Goal: Task Accomplishment & Management: Manage account settings

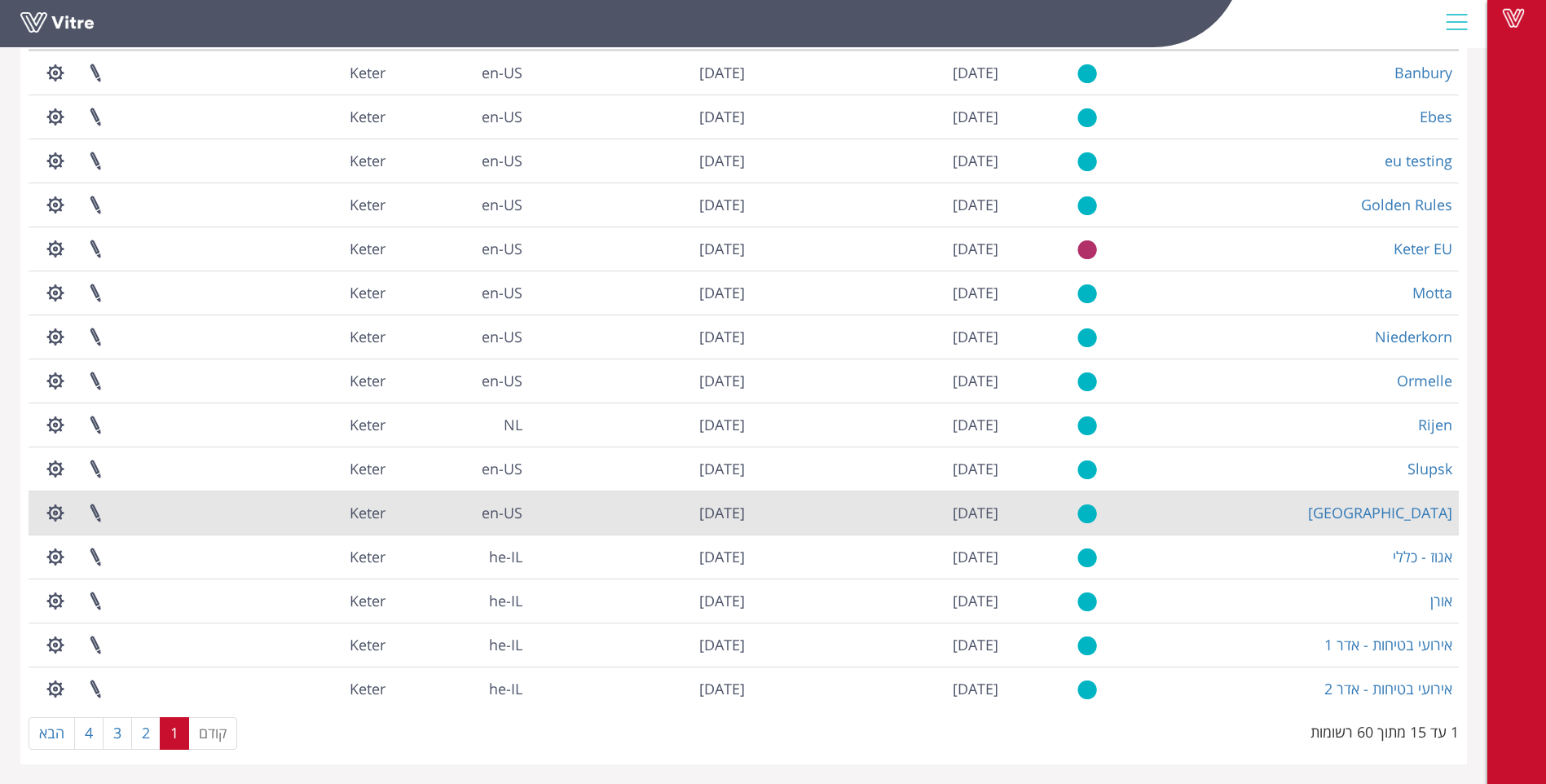
scroll to position [153, 0]
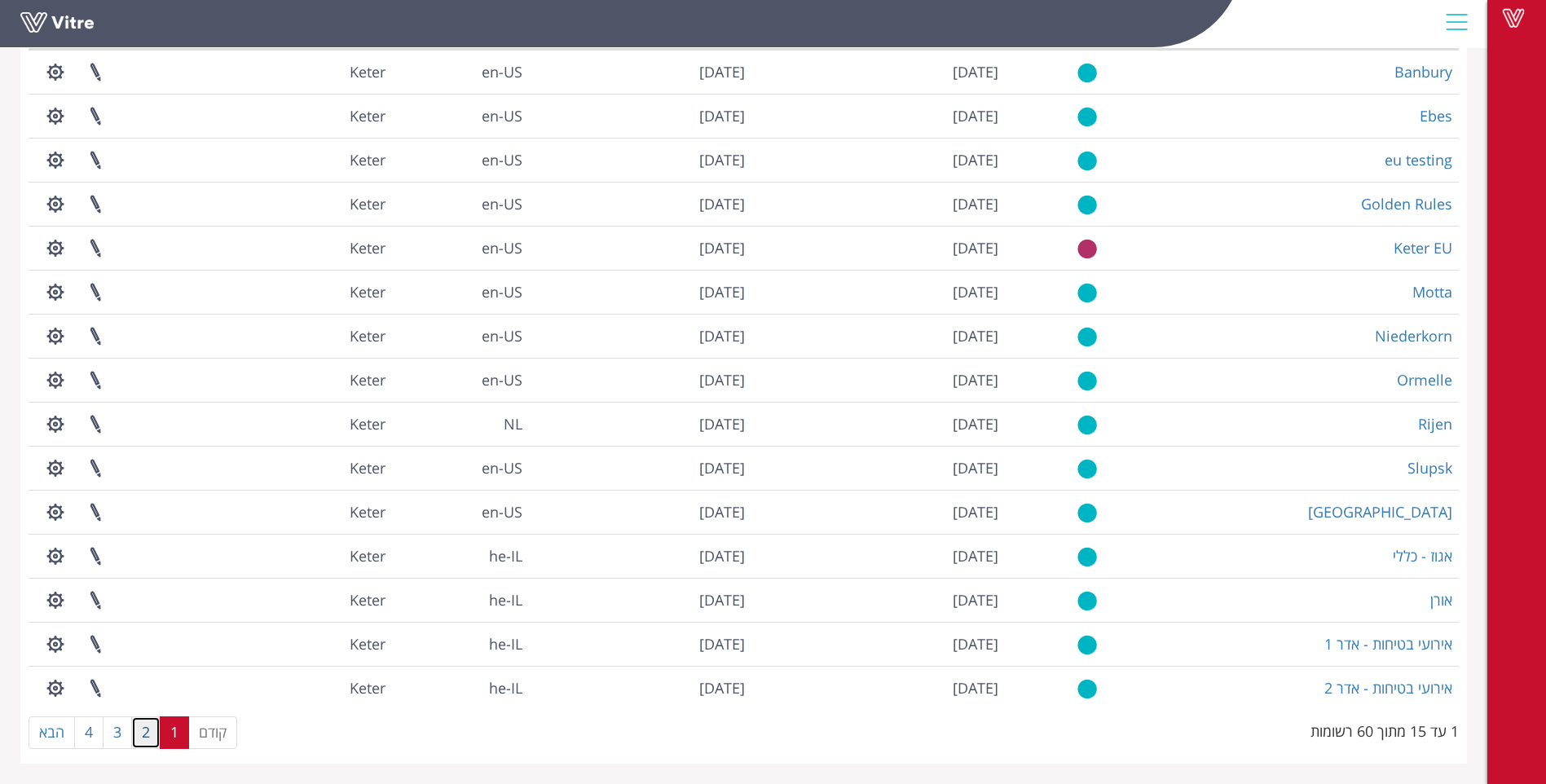
click at [148, 737] on link "2" at bounding box center [146, 733] width 30 height 33
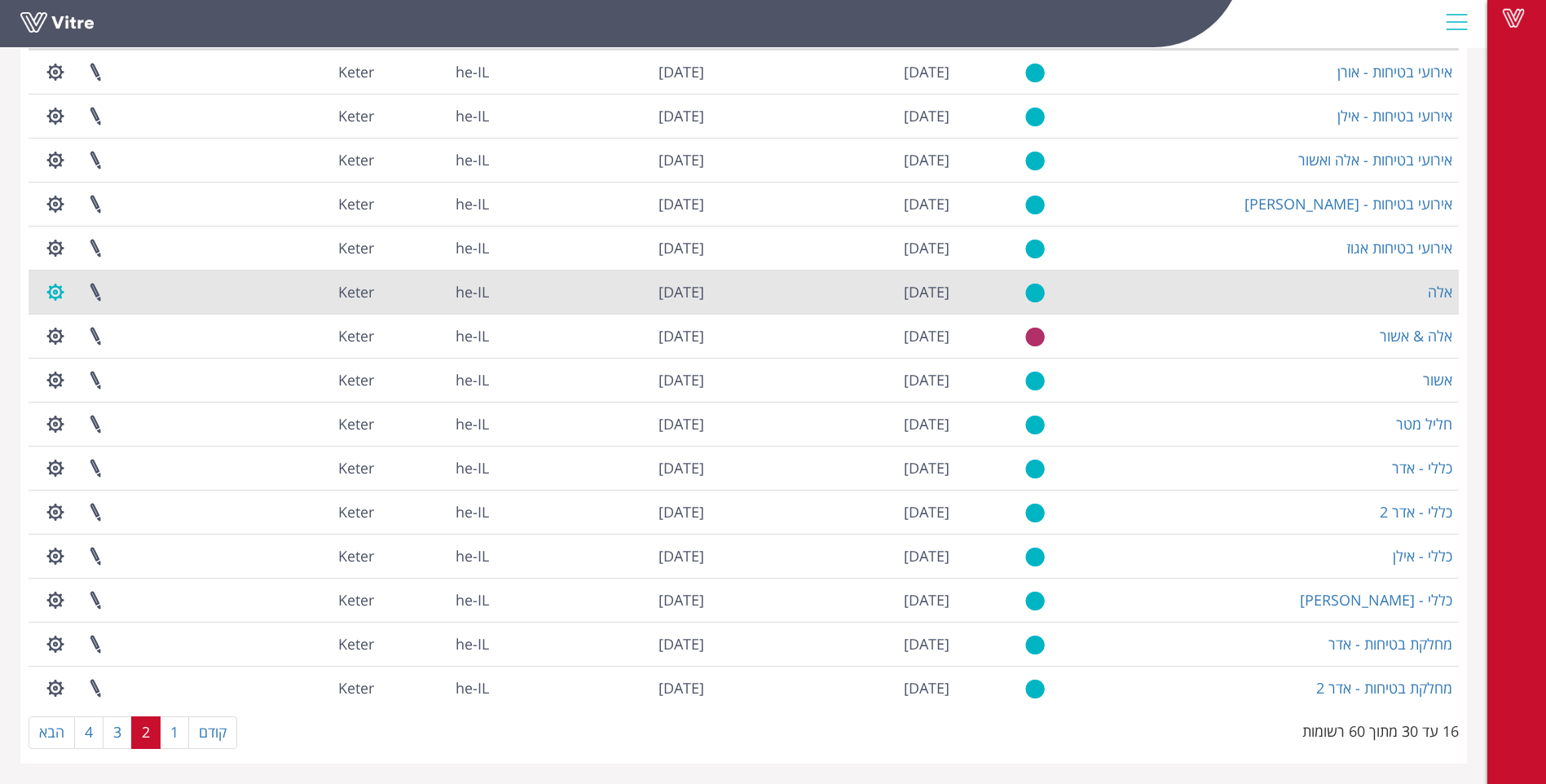
click at [57, 296] on button "button" at bounding box center [56, 292] width 40 height 43
click at [120, 354] on link "ניהול הרשאות בפרוייקט" at bounding box center [105, 352] width 138 height 21
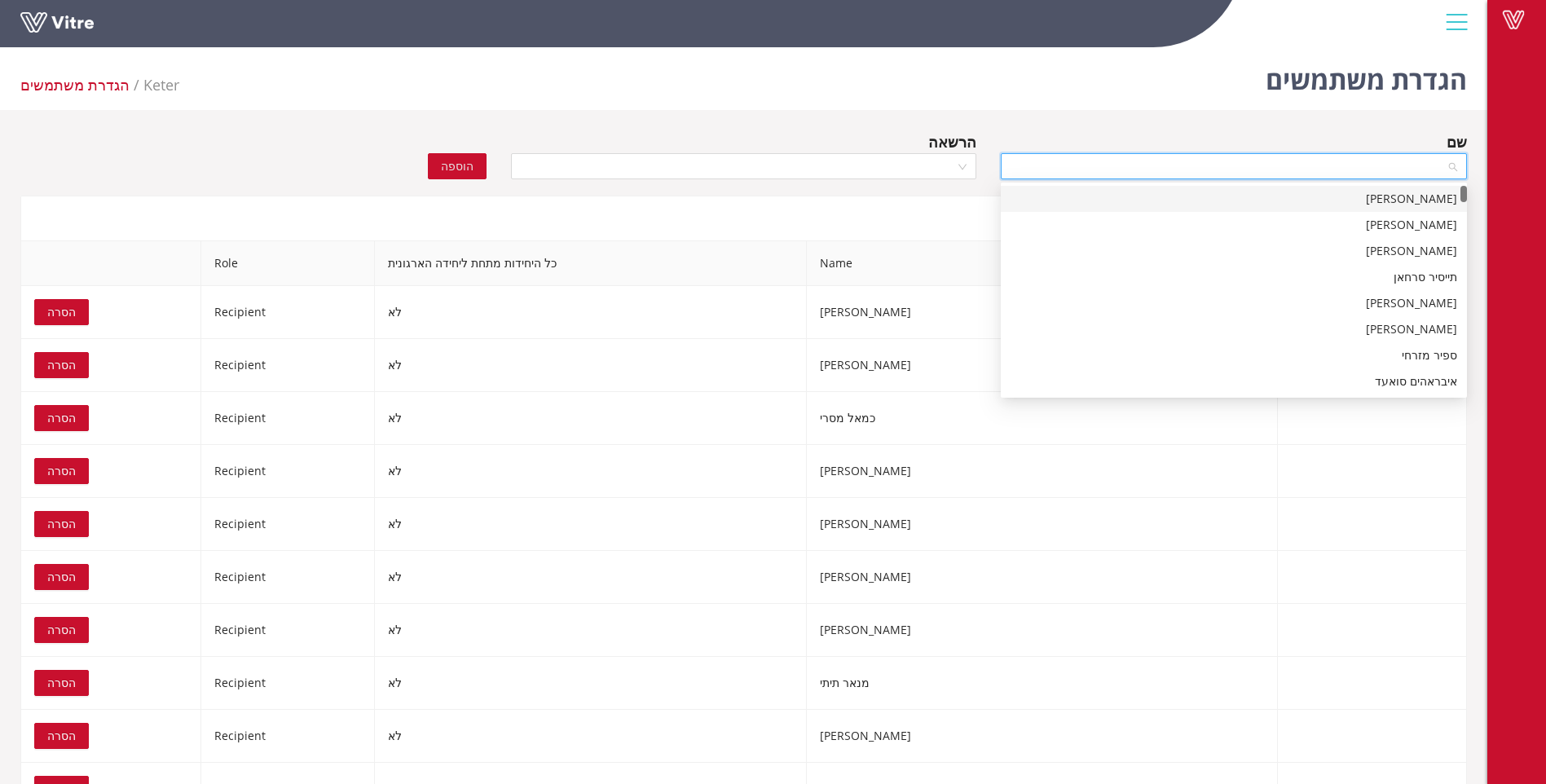
click at [1392, 169] on input "search" at bounding box center [1228, 166] width 435 height 24
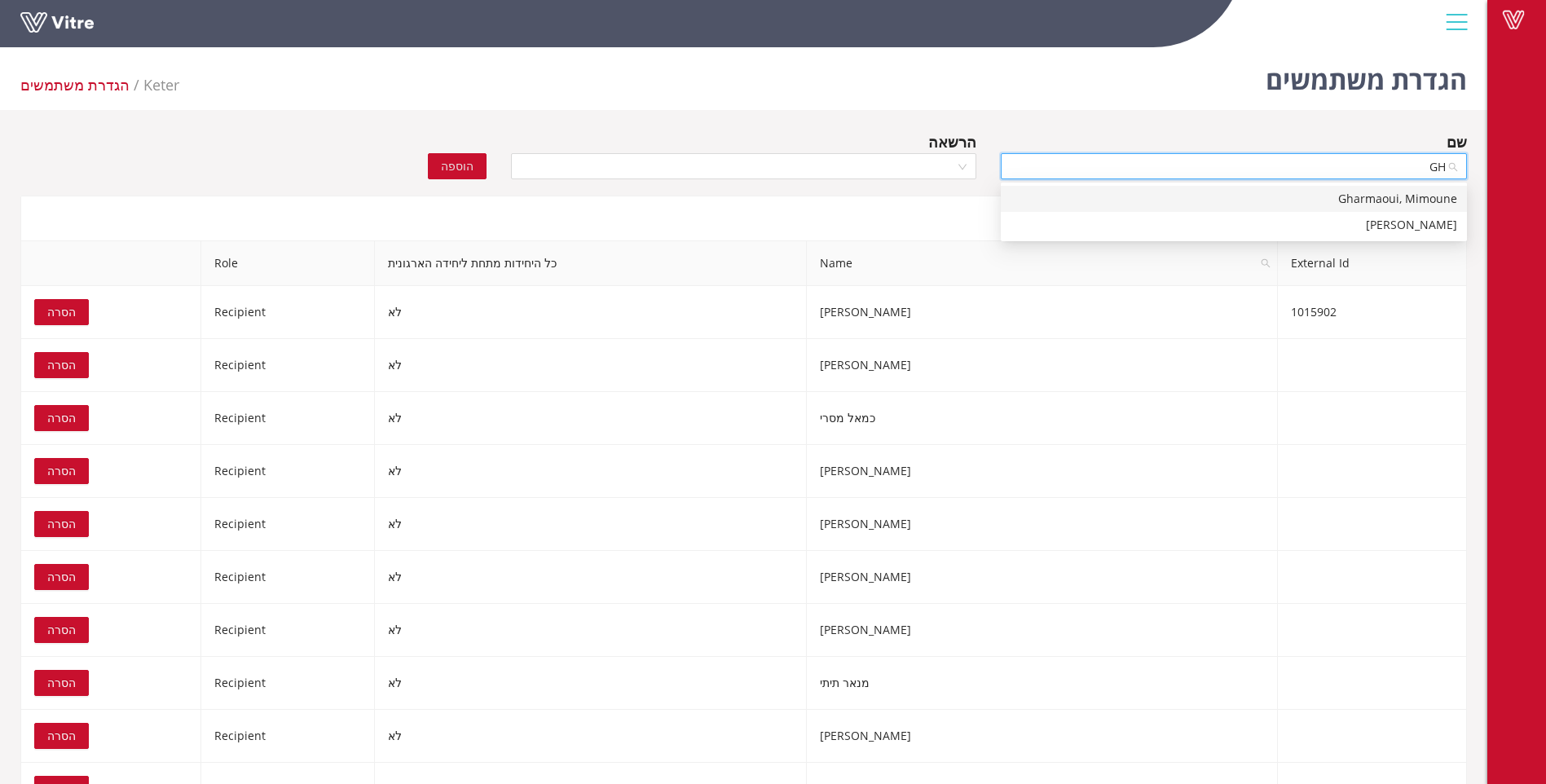
type input "G"
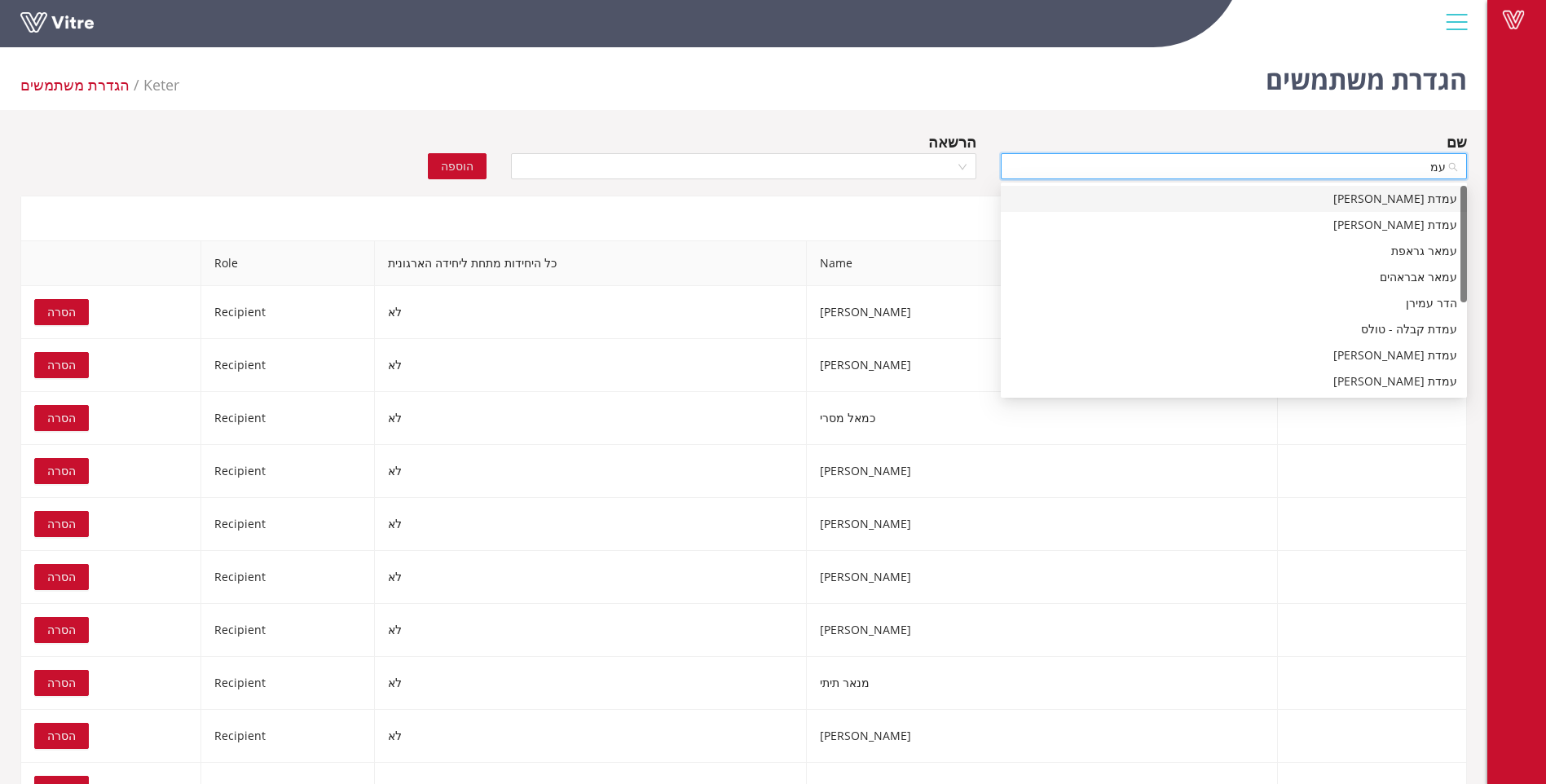
type input "עמא"
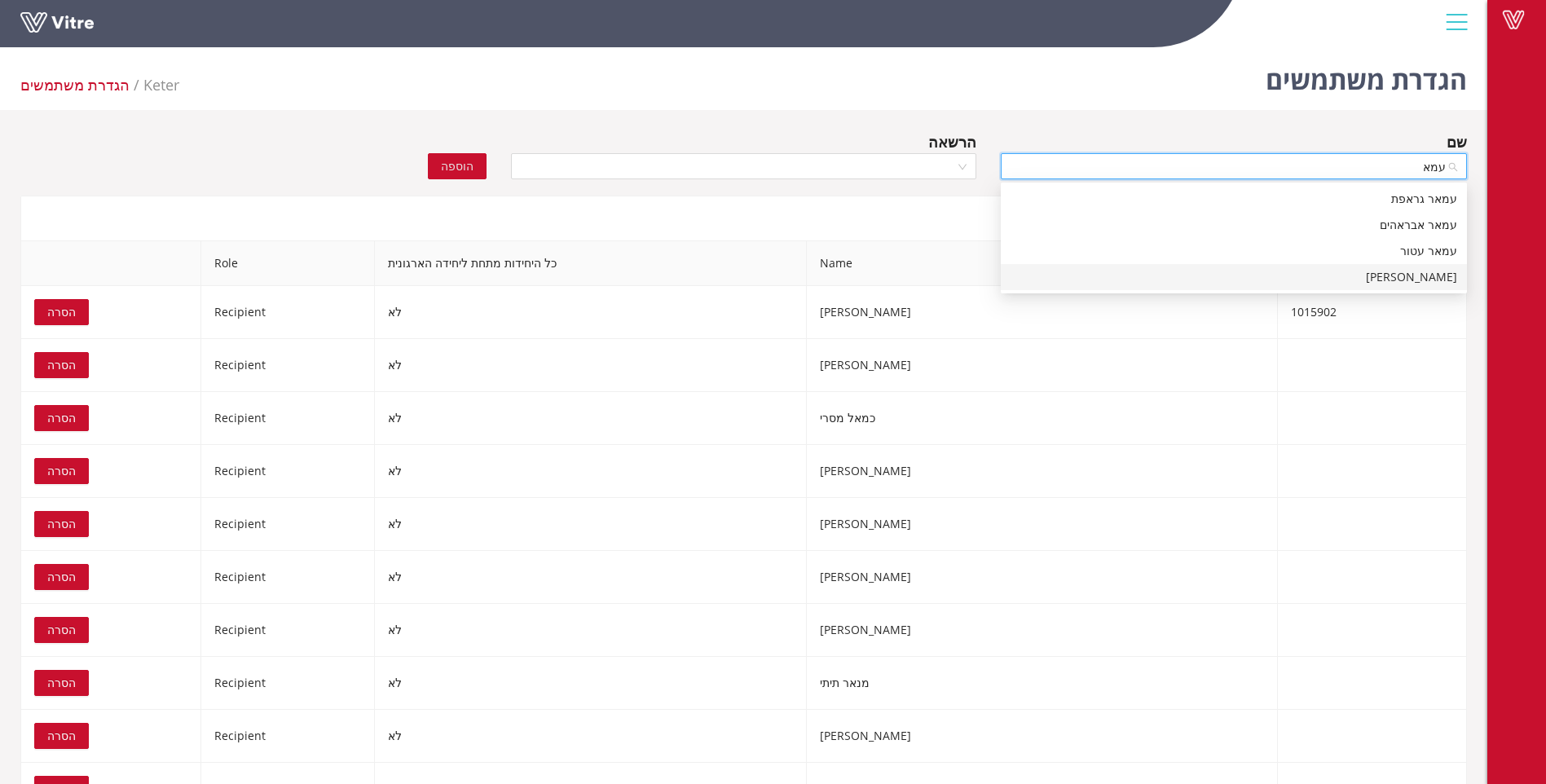
click at [1398, 277] on div "עמאד סואעד" at bounding box center [1234, 277] width 447 height 18
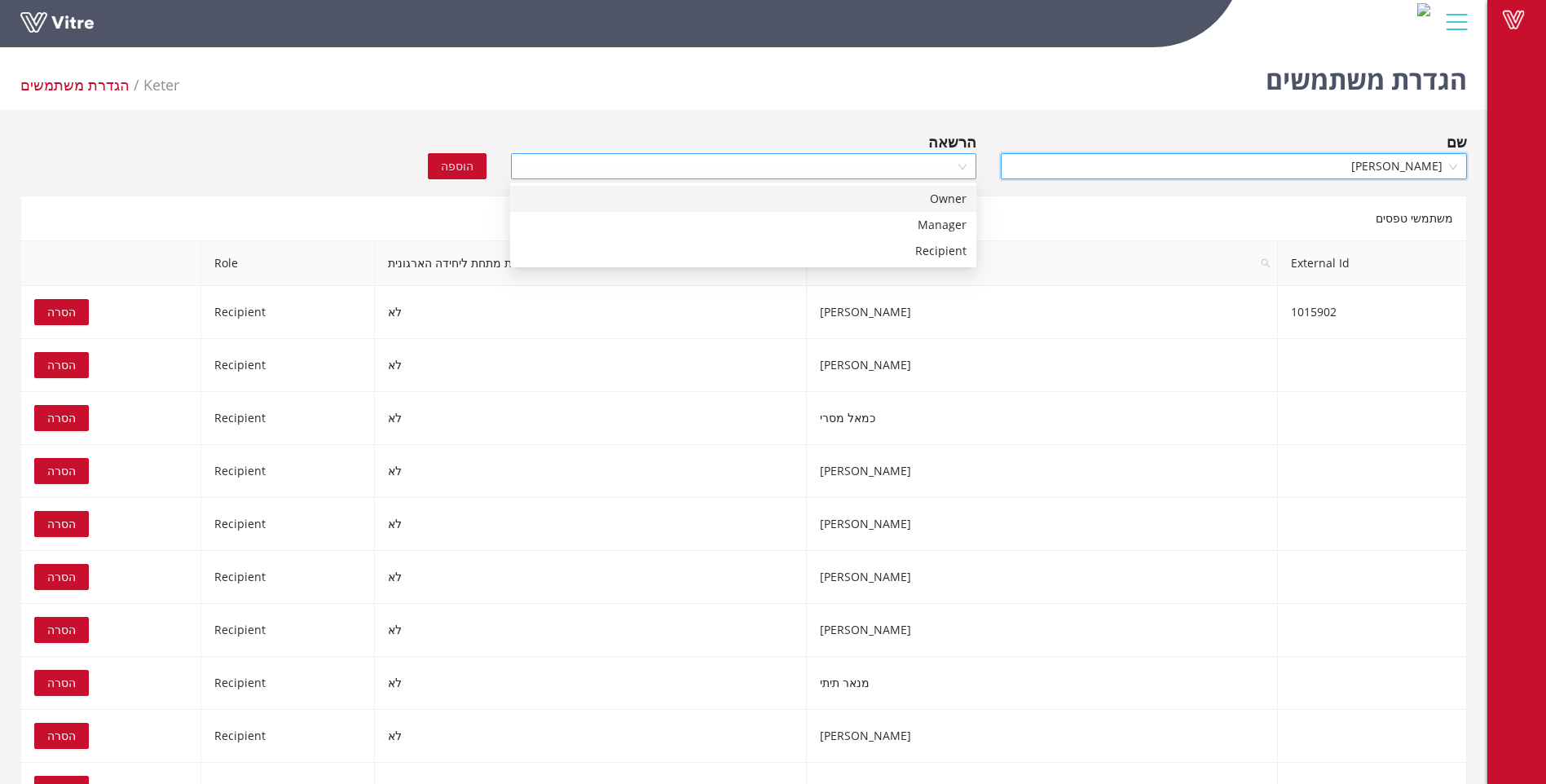
click at [971, 169] on div at bounding box center [744, 166] width 466 height 26
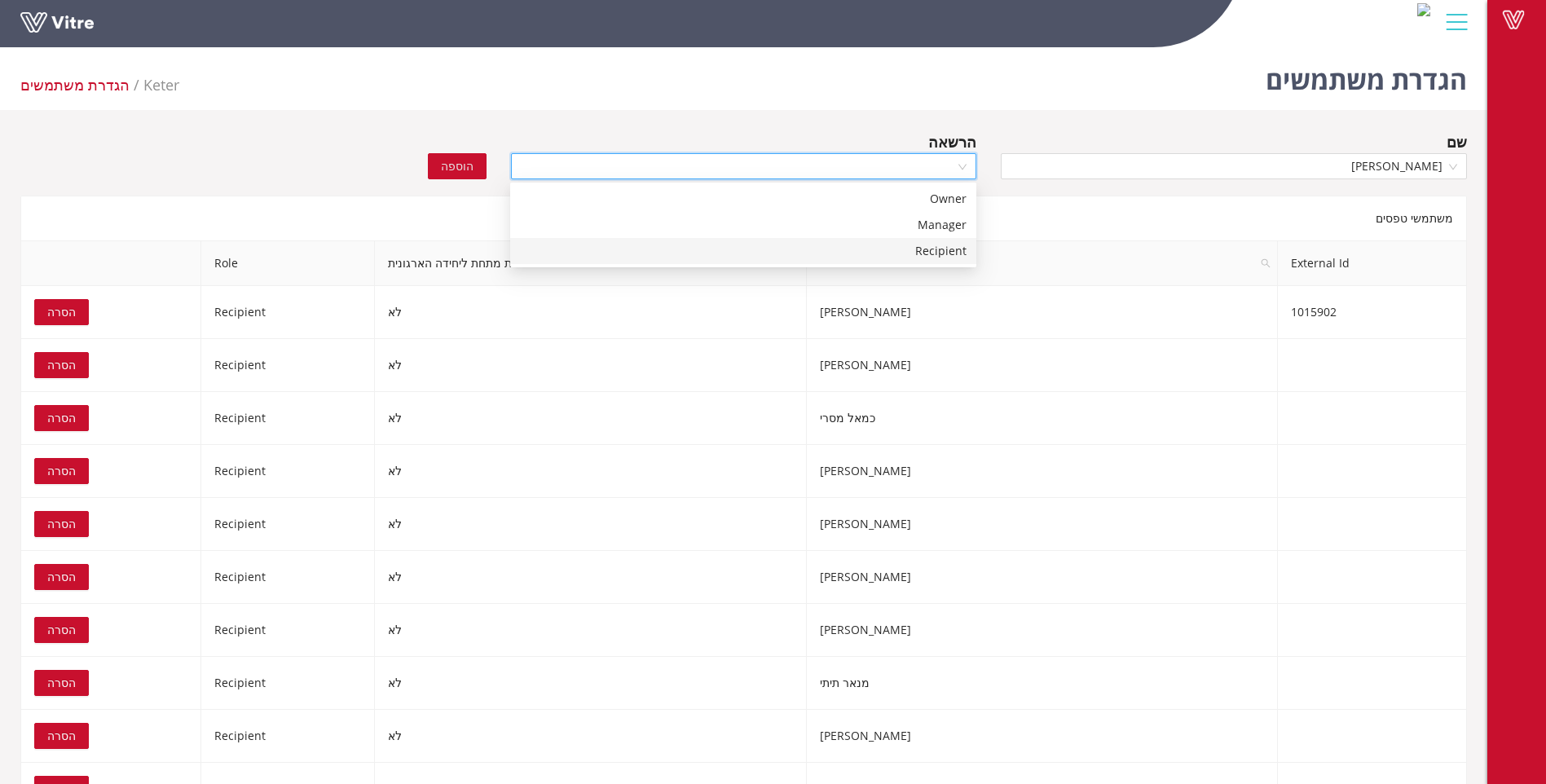
drag, startPoint x: 948, startPoint y: 249, endPoint x: 698, endPoint y: 203, distance: 254.2
click at [943, 250] on div "Recipient" at bounding box center [744, 250] width 447 height 18
click at [477, 158] on button "הוספה" at bounding box center [457, 166] width 59 height 26
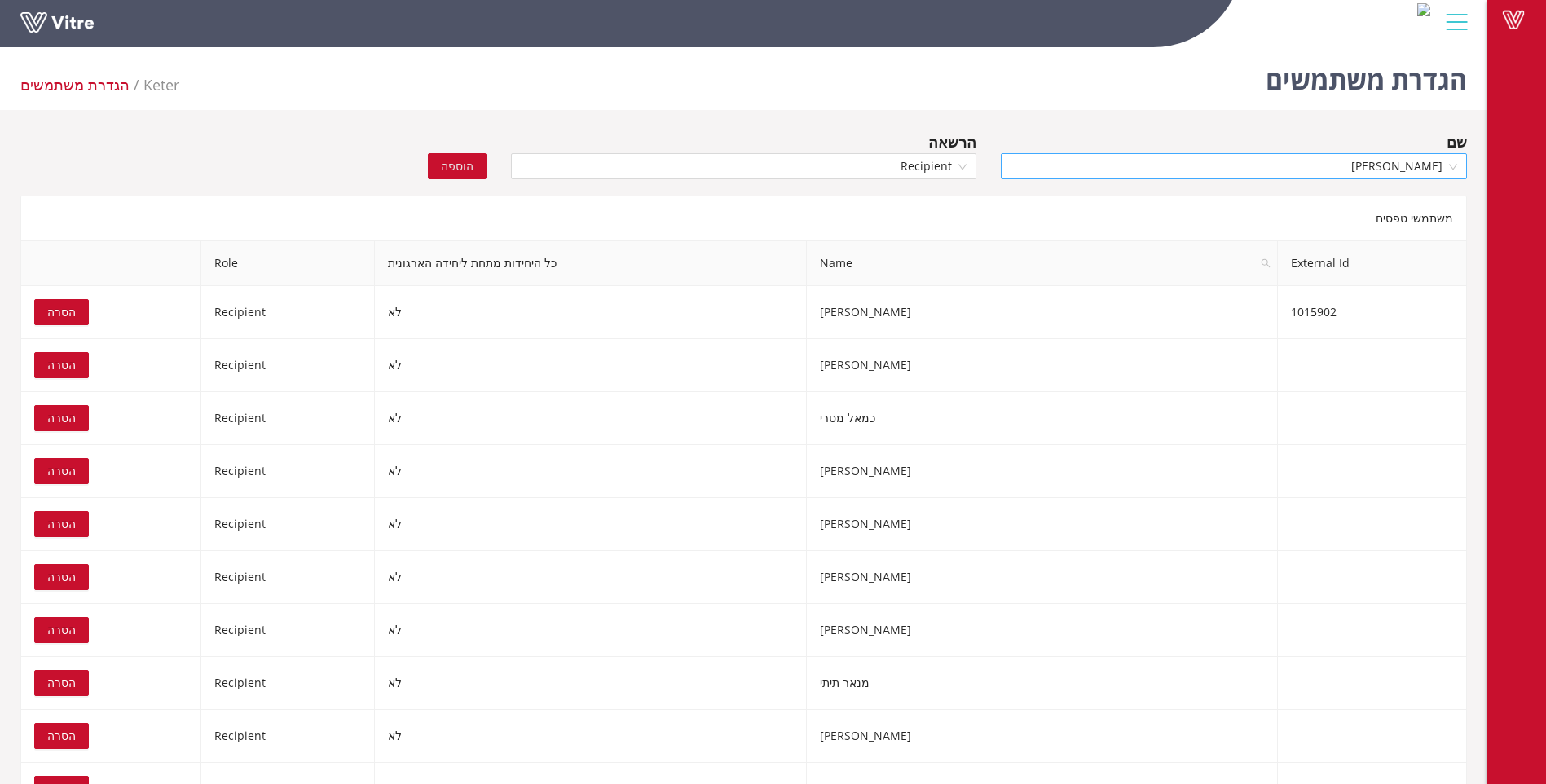
scroll to position [18204, 0]
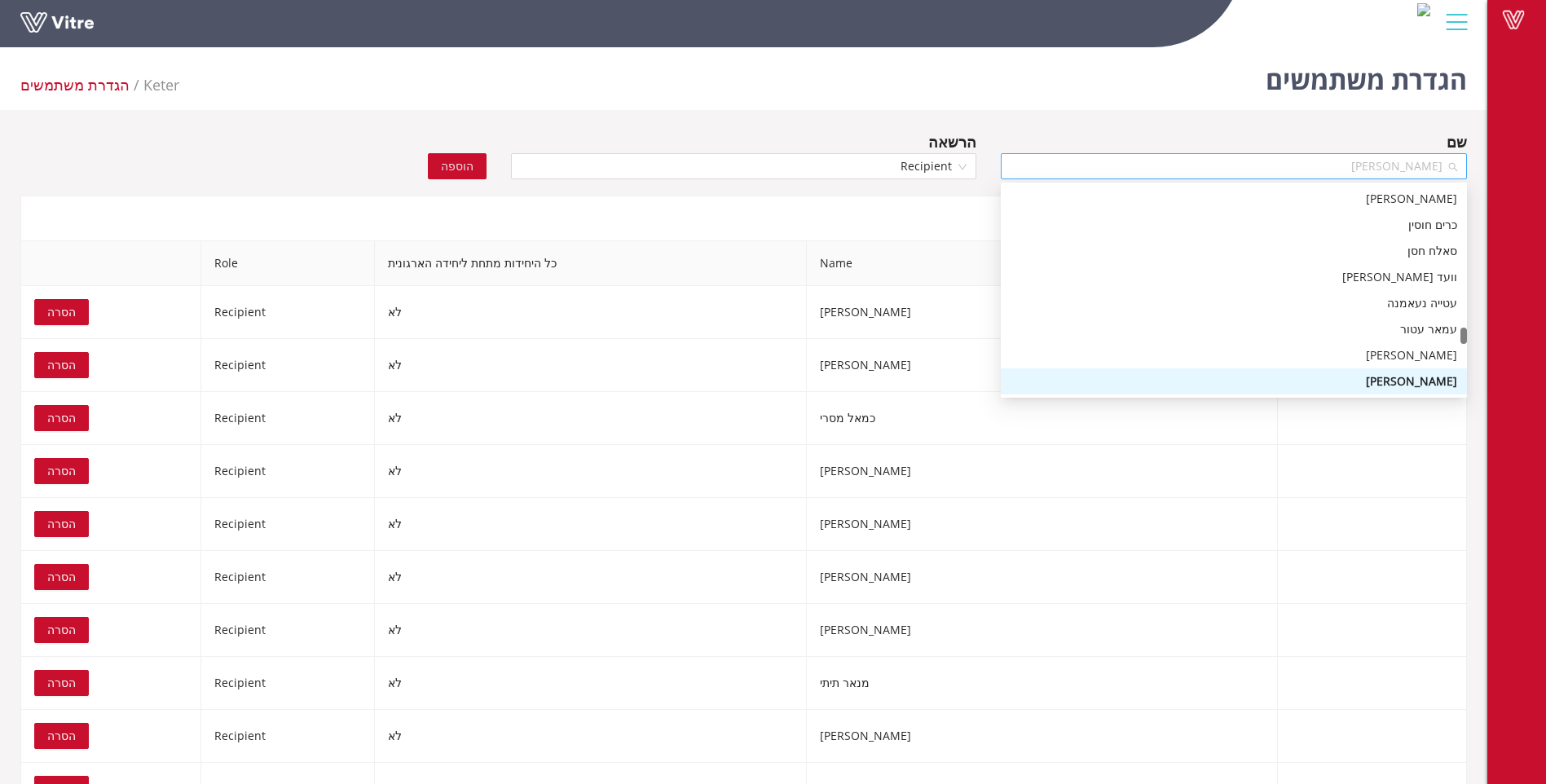
click at [1367, 167] on span "עמאד סואעד" at bounding box center [1234, 166] width 447 height 24
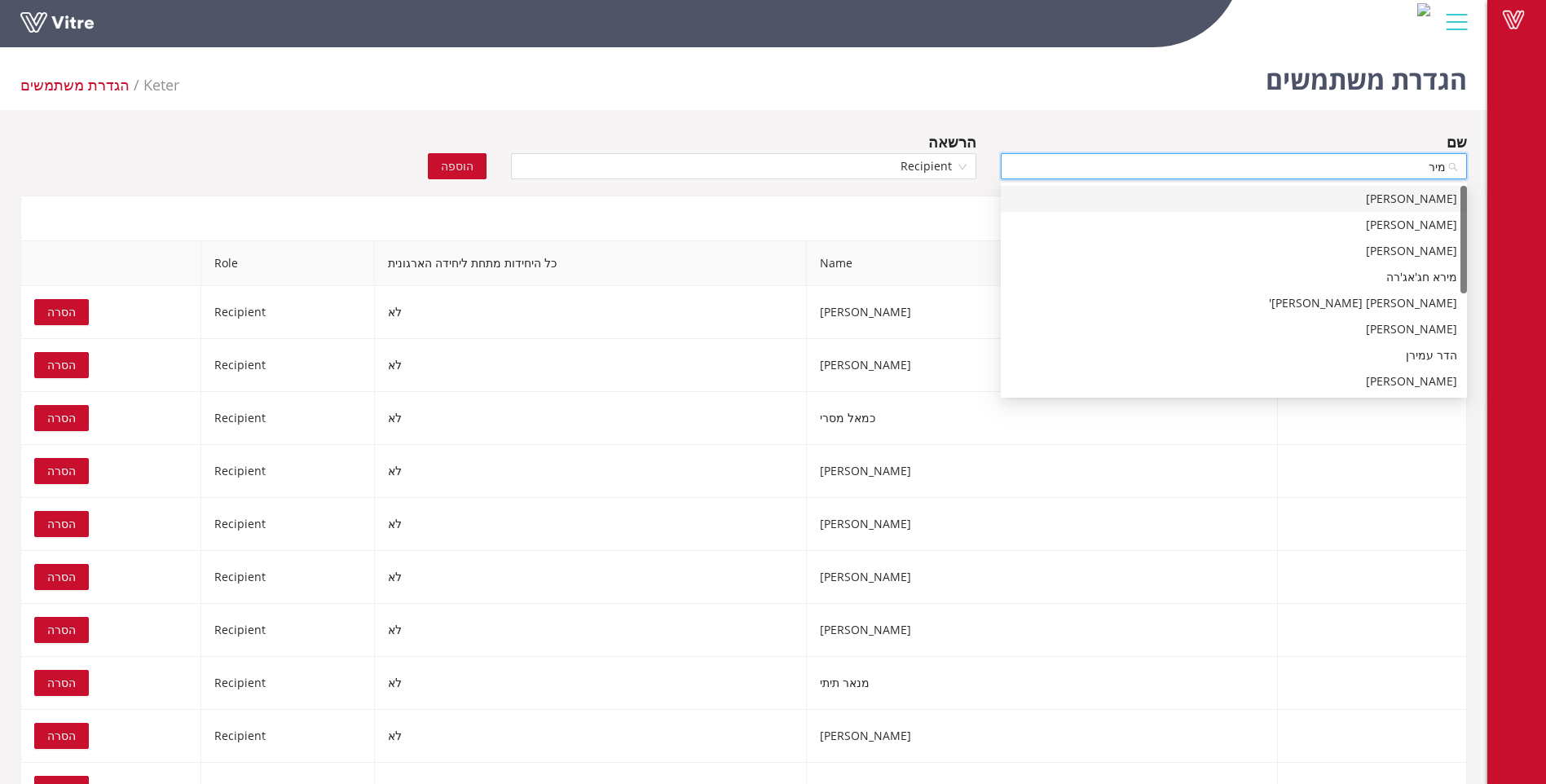
type input "מירט"
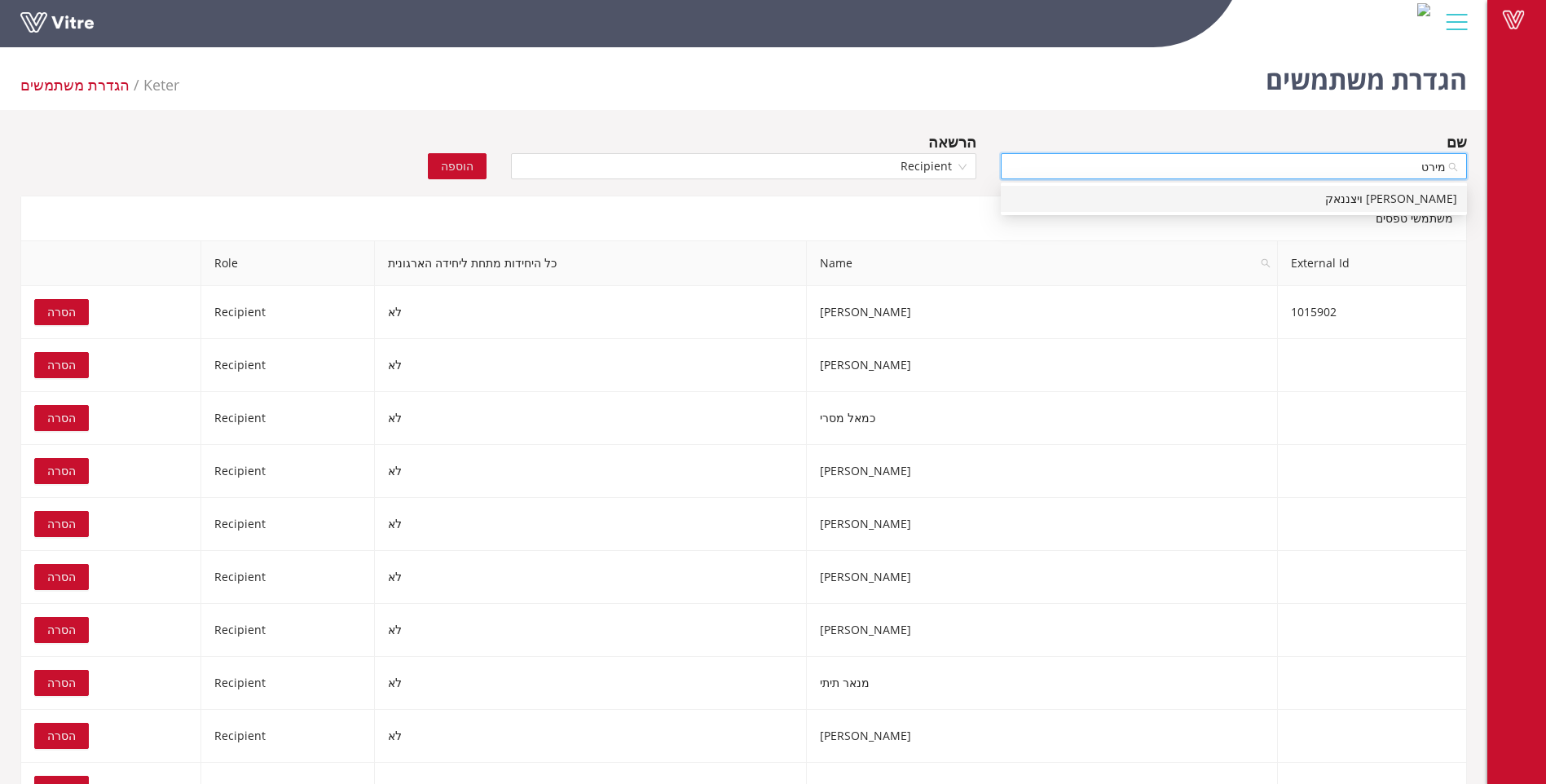
click at [1408, 199] on div "מירטה ויצננאק" at bounding box center [1234, 198] width 447 height 18
click at [947, 164] on span "Recipient" at bounding box center [745, 166] width 447 height 24
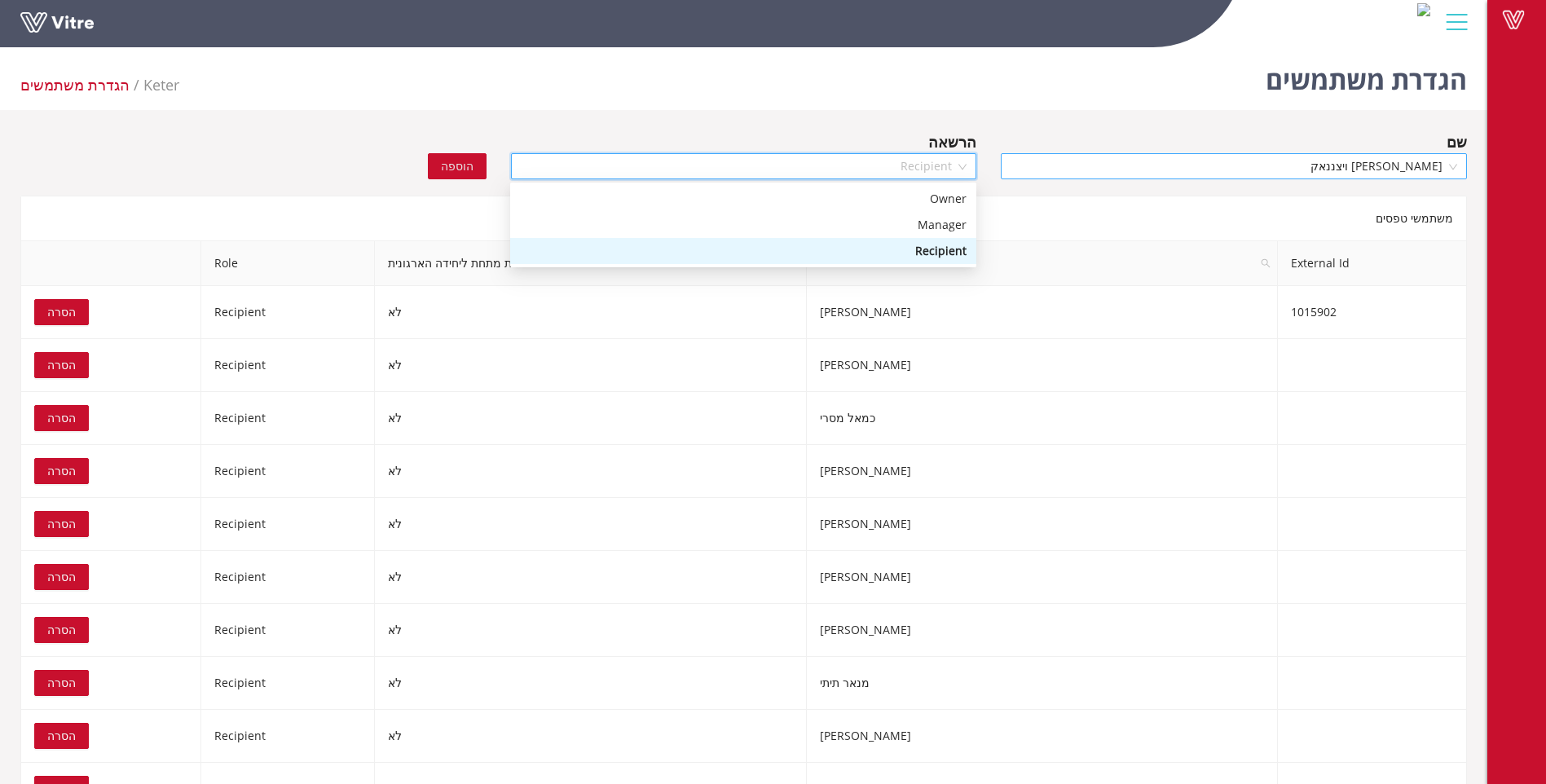
click at [942, 251] on div "Recipient" at bounding box center [744, 250] width 447 height 18
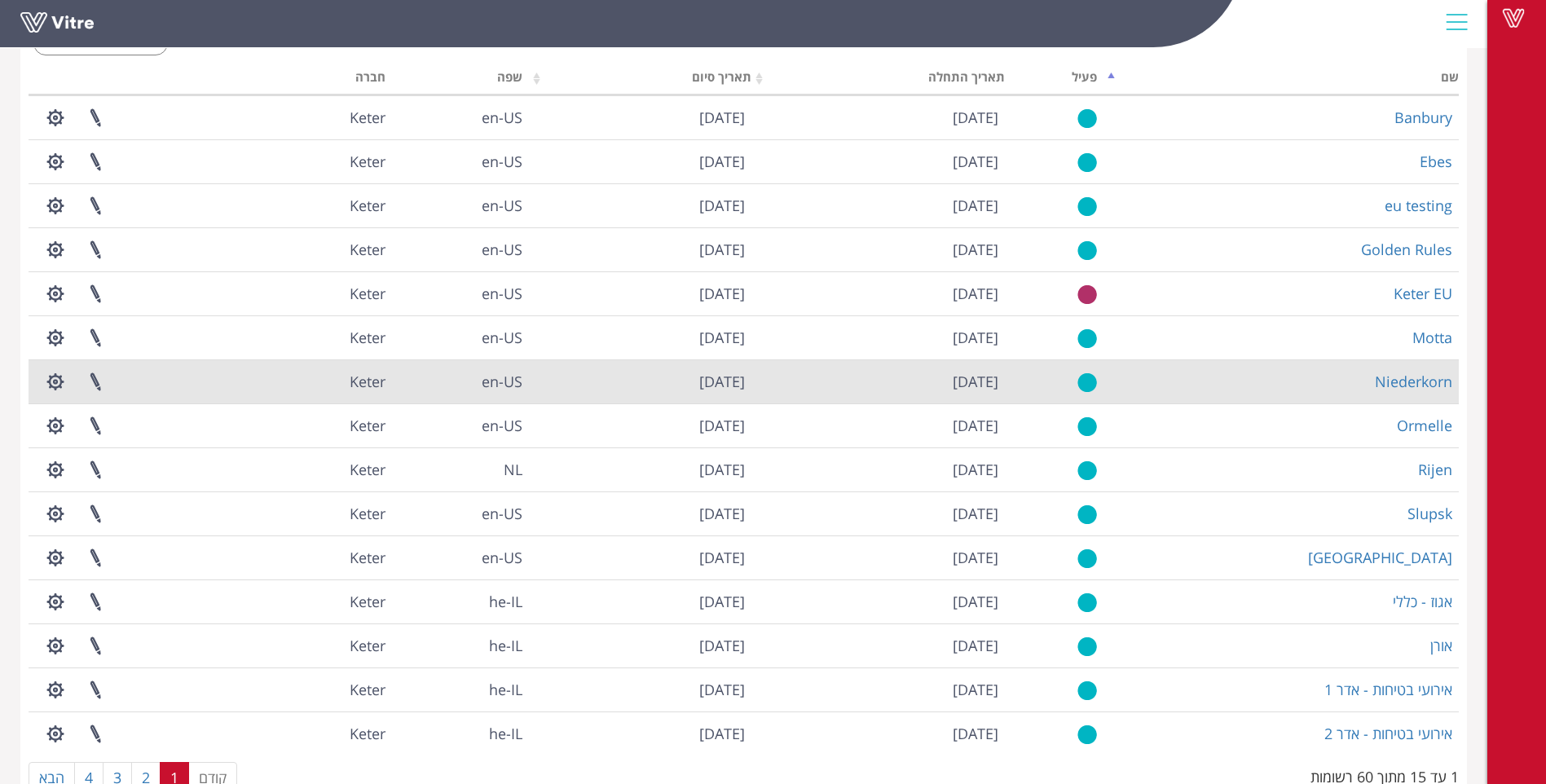
scroll to position [153, 0]
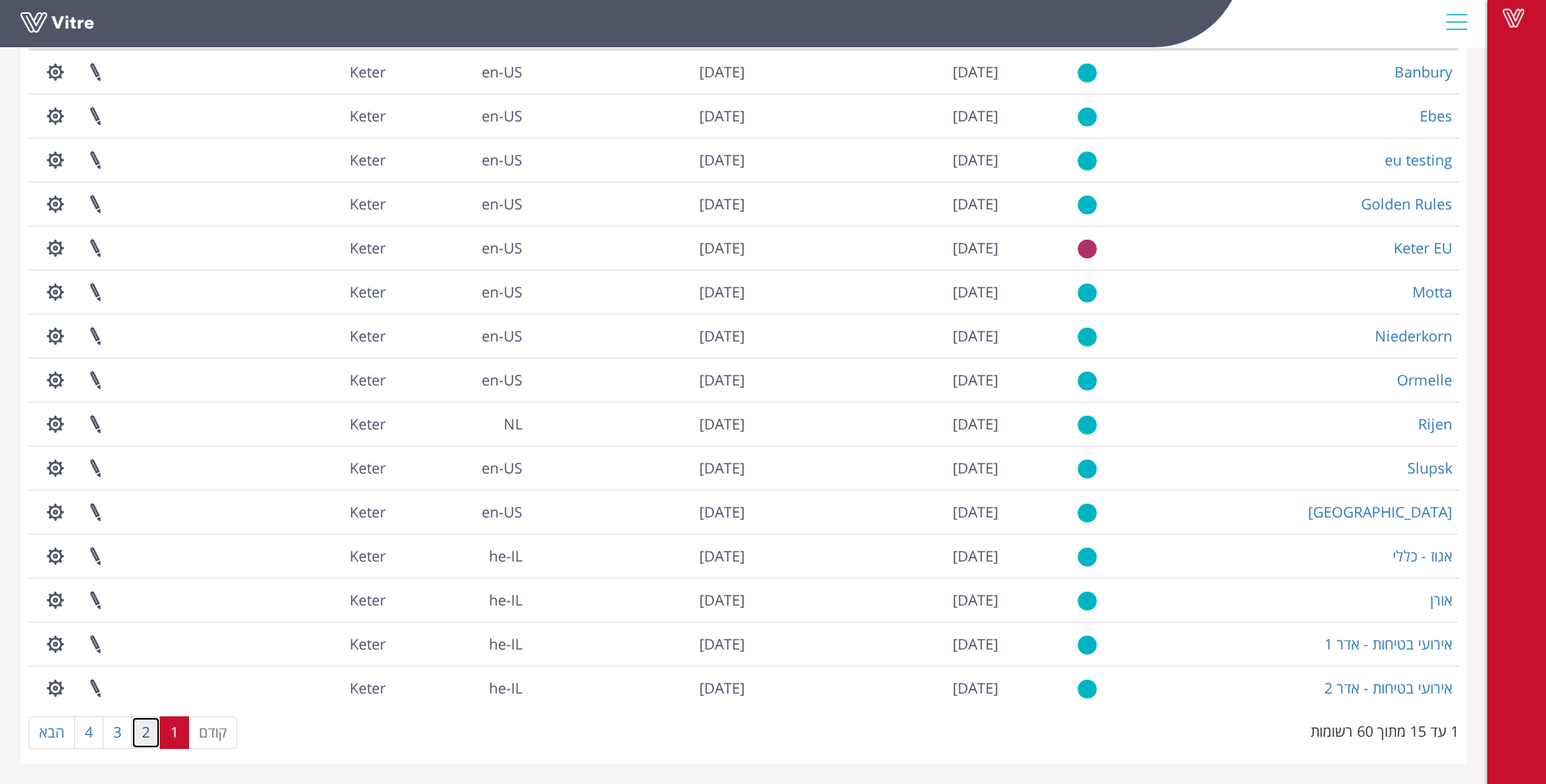
click at [146, 741] on link "2" at bounding box center [146, 733] width 30 height 33
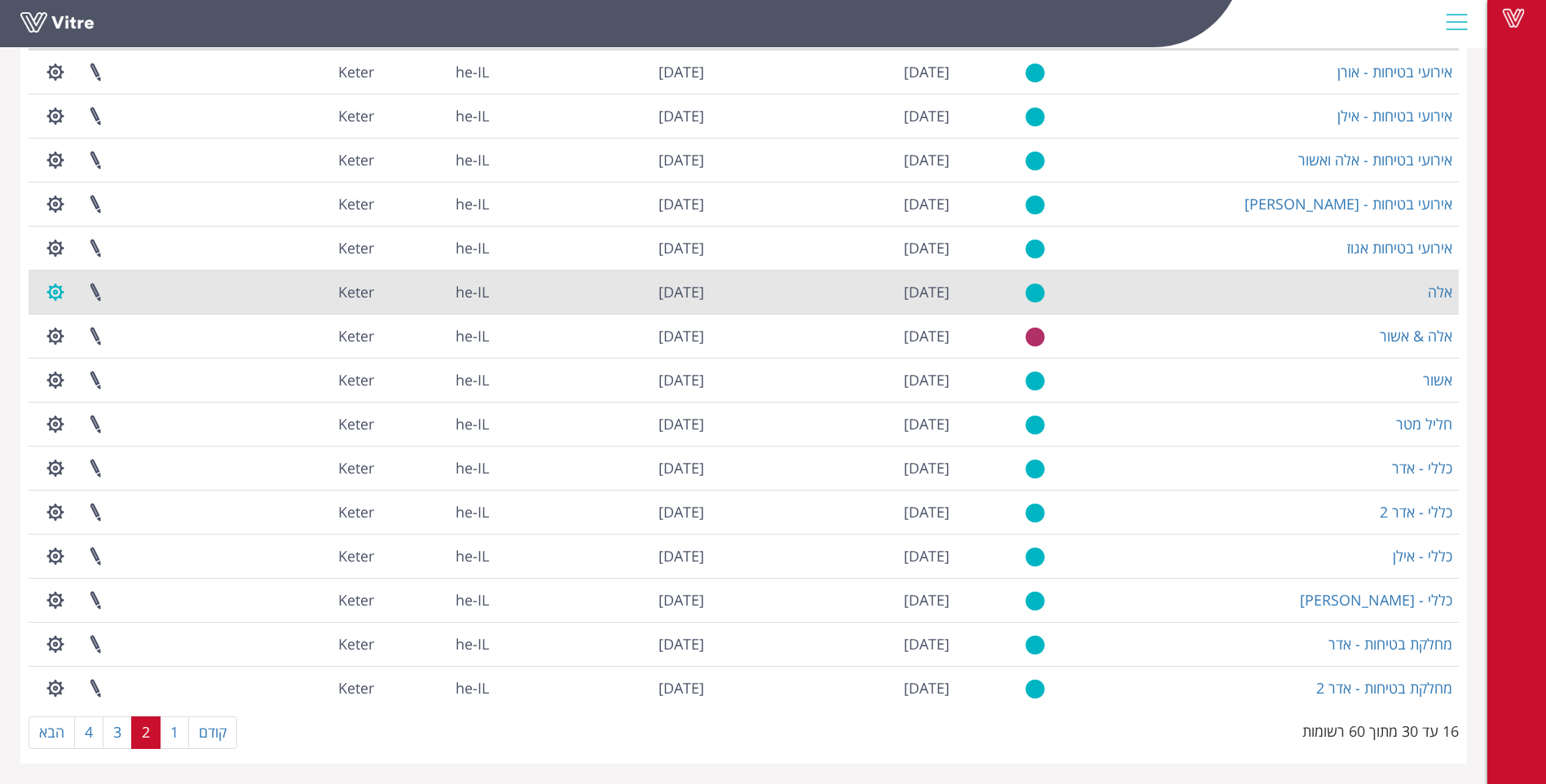
click at [67, 289] on button "button" at bounding box center [56, 292] width 40 height 43
click at [134, 355] on link "ניהול הרשאות בפרוייקט" at bounding box center [105, 352] width 138 height 21
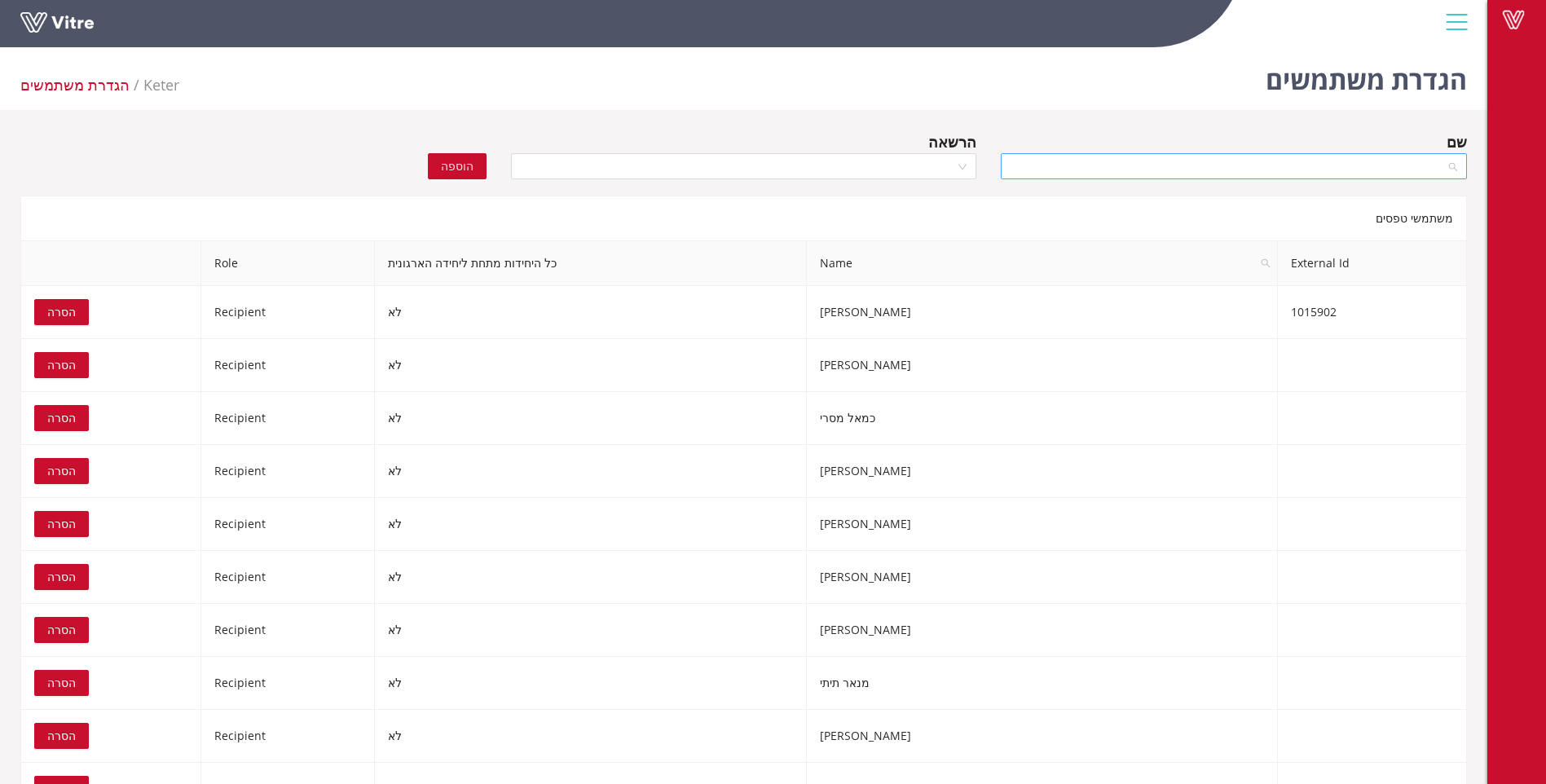
click at [1271, 169] on input "search" at bounding box center [1228, 166] width 435 height 24
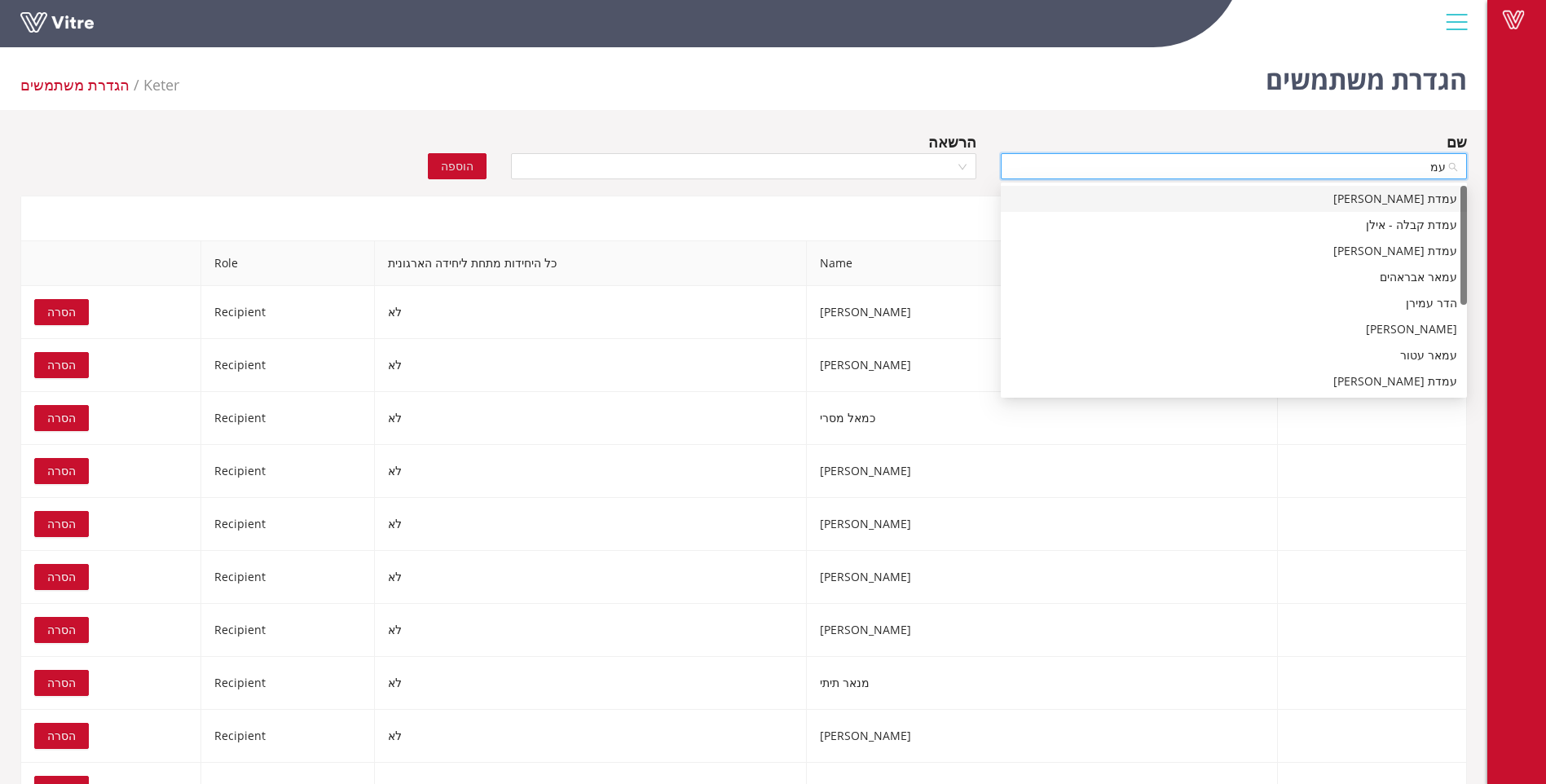
type input "עמא"
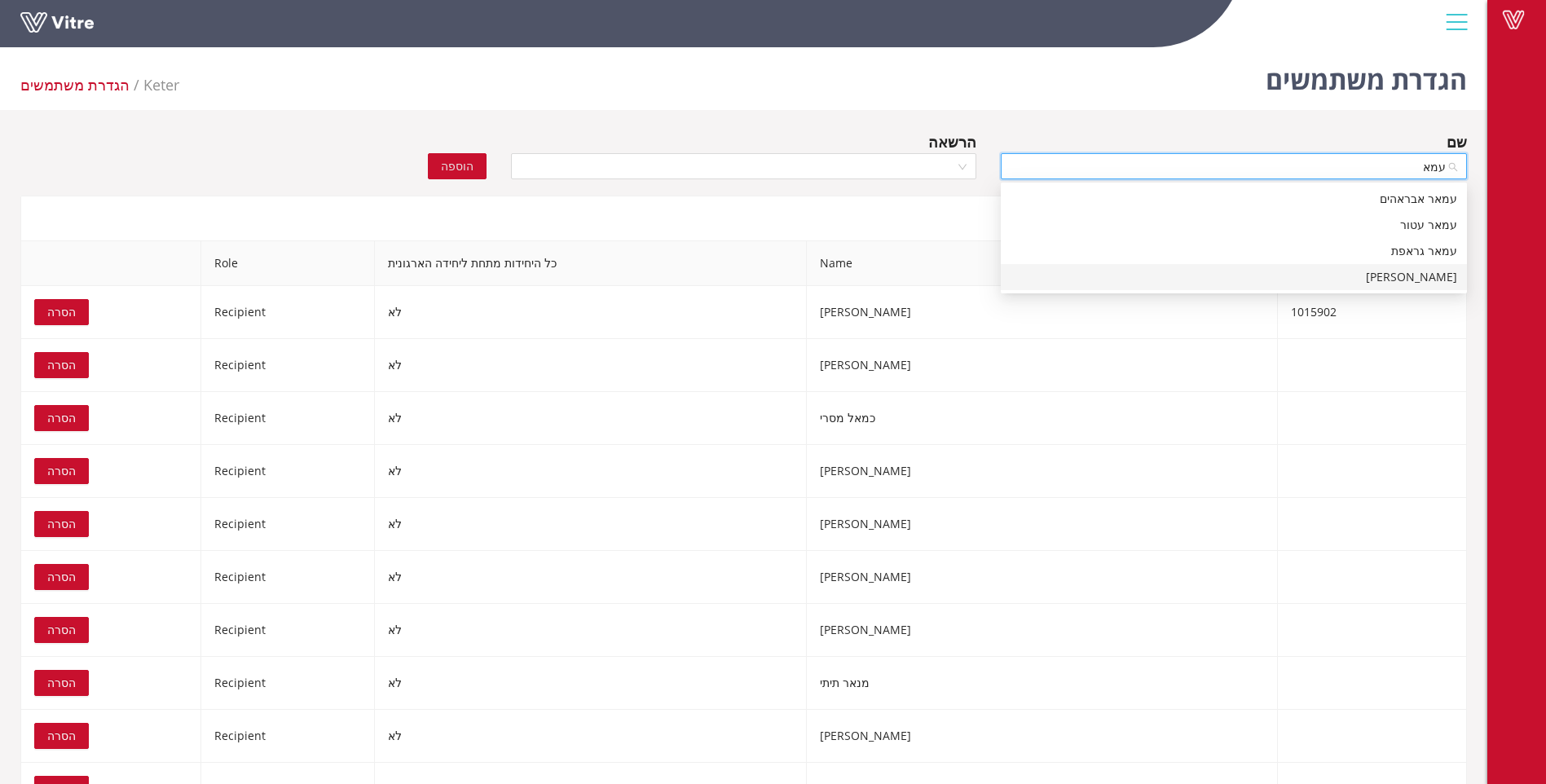
click at [1409, 280] on div "עמאד סואעד" at bounding box center [1234, 277] width 447 height 18
click at [959, 167] on div at bounding box center [744, 166] width 466 height 26
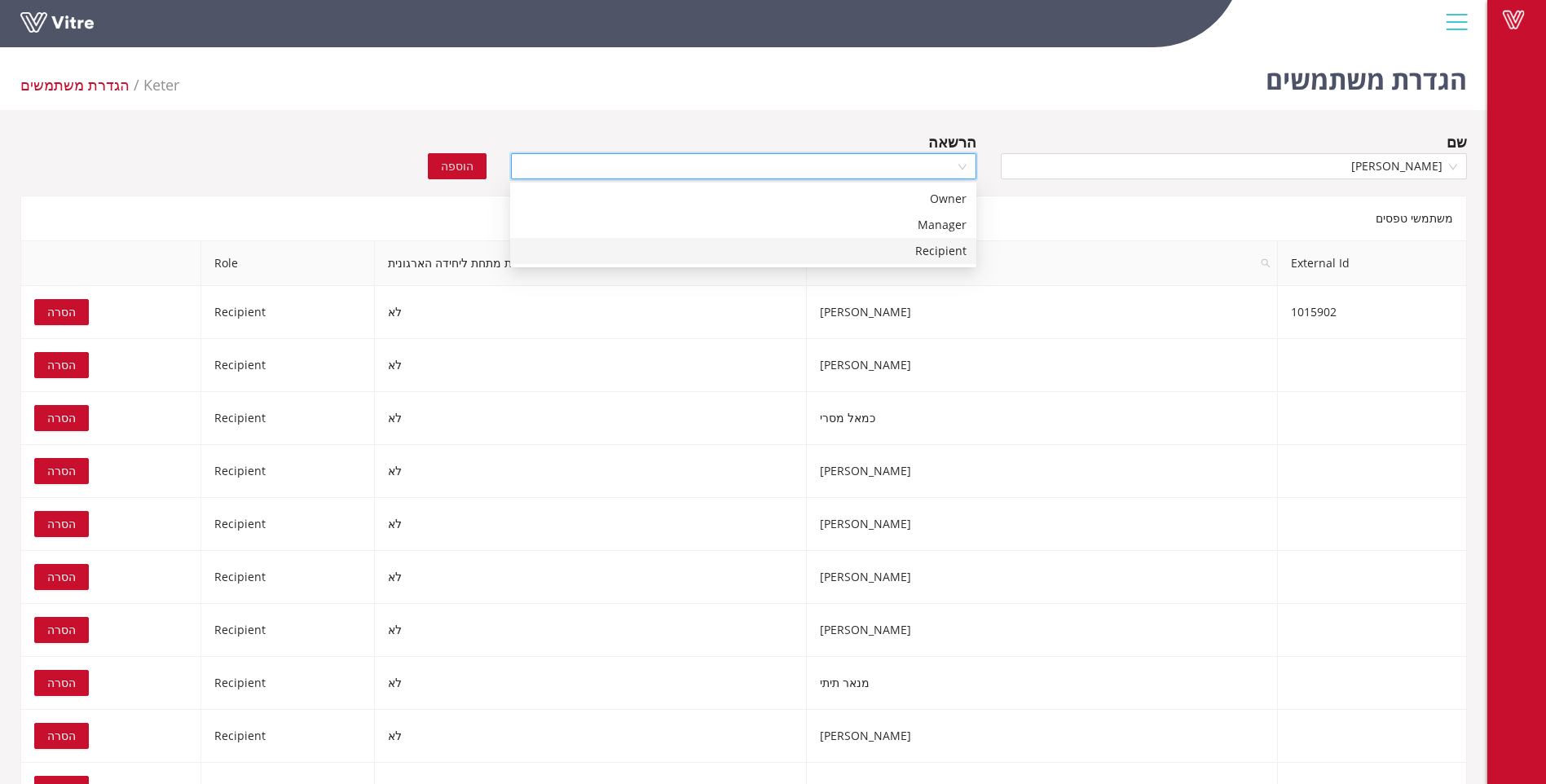
click at [951, 249] on div "Recipient" at bounding box center [744, 250] width 447 height 18
click at [466, 169] on span "הוספה" at bounding box center [457, 166] width 33 height 18
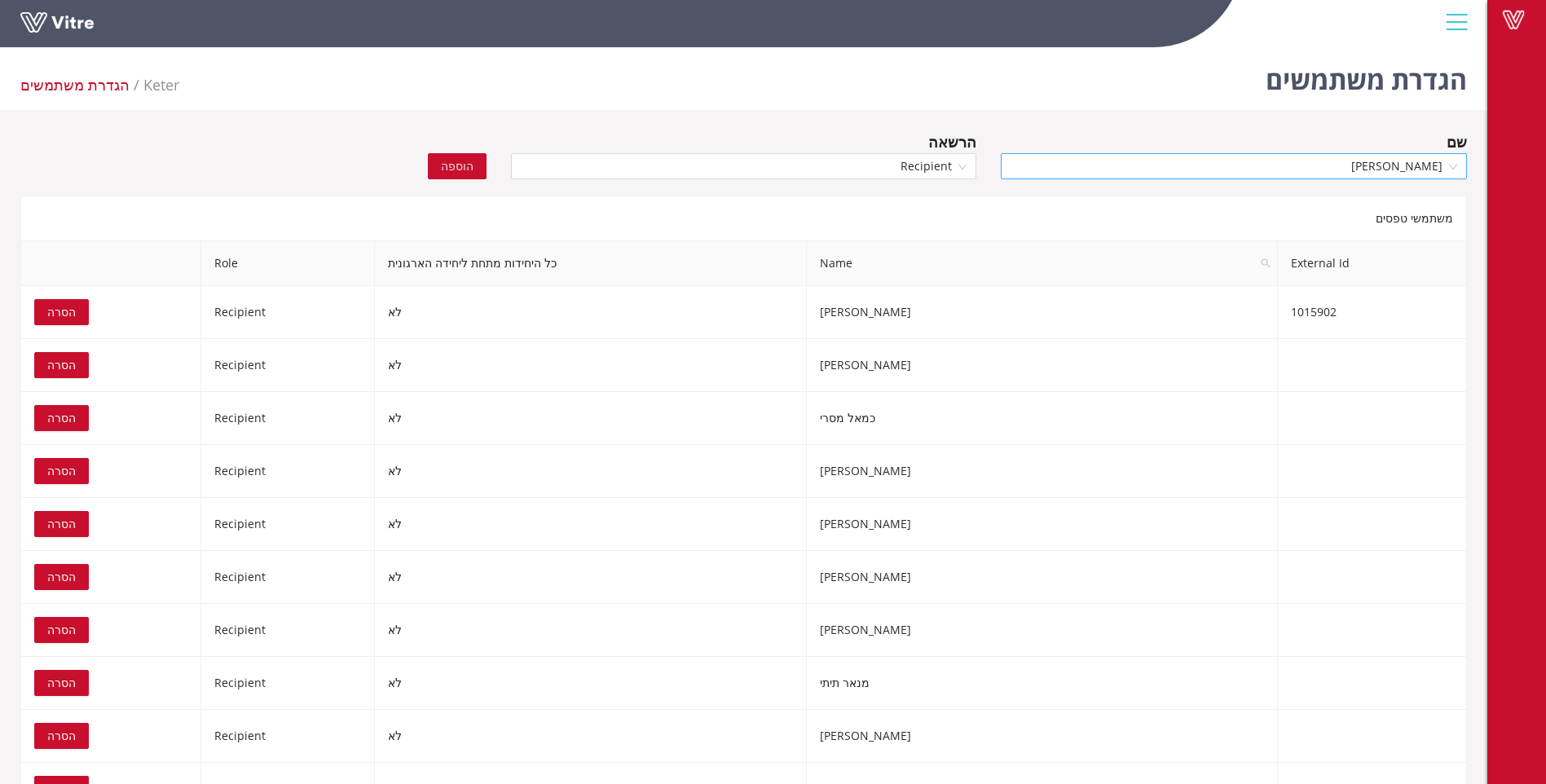
click at [1362, 169] on span "עמאד סואעד" at bounding box center [1234, 166] width 447 height 24
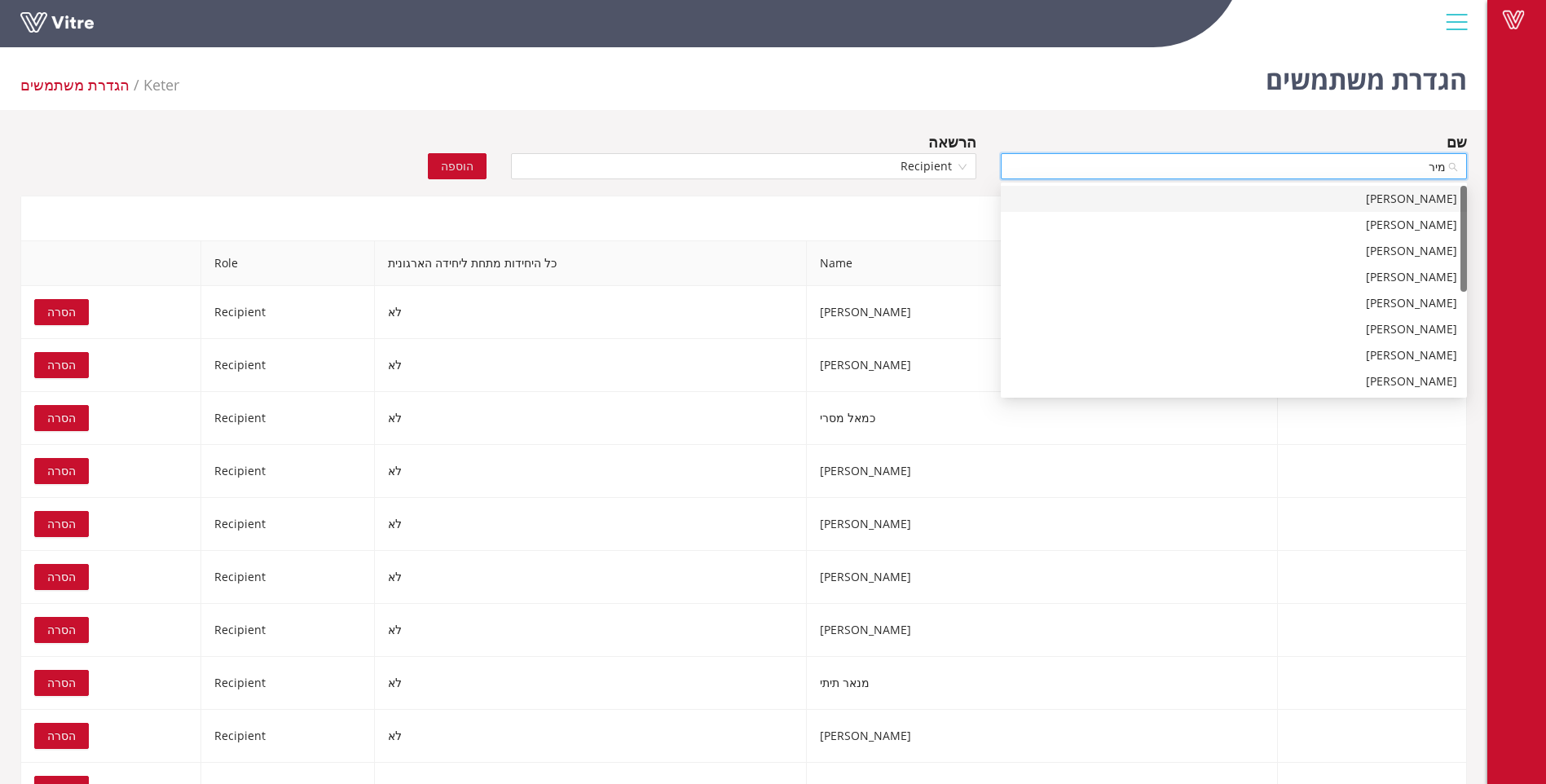
type input "מירט"
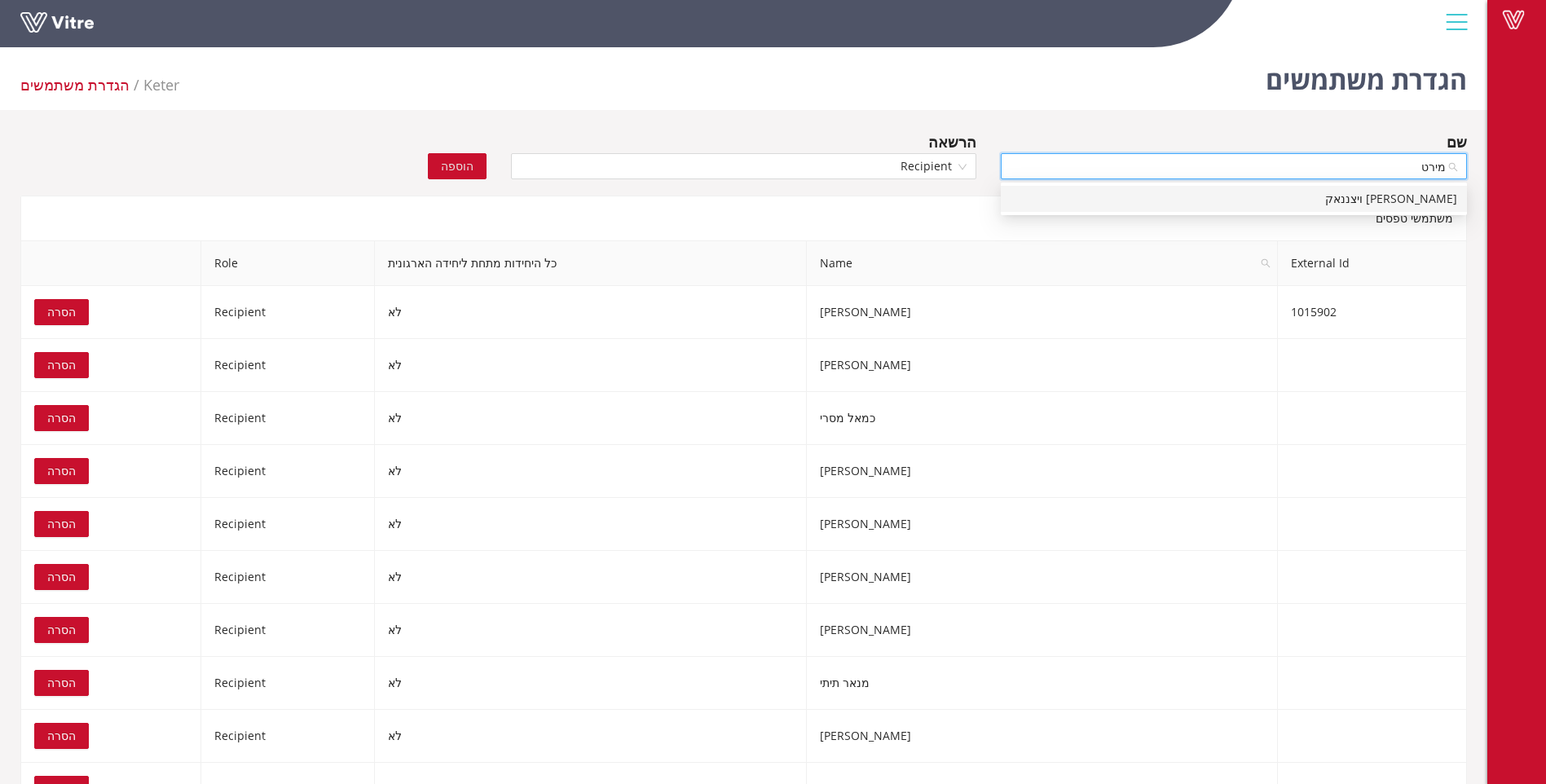
drag, startPoint x: 1410, startPoint y: 206, endPoint x: 1403, endPoint y: 196, distance: 12.2
click at [1409, 203] on div "מירטה ויצננאק" at bounding box center [1234, 198] width 447 height 18
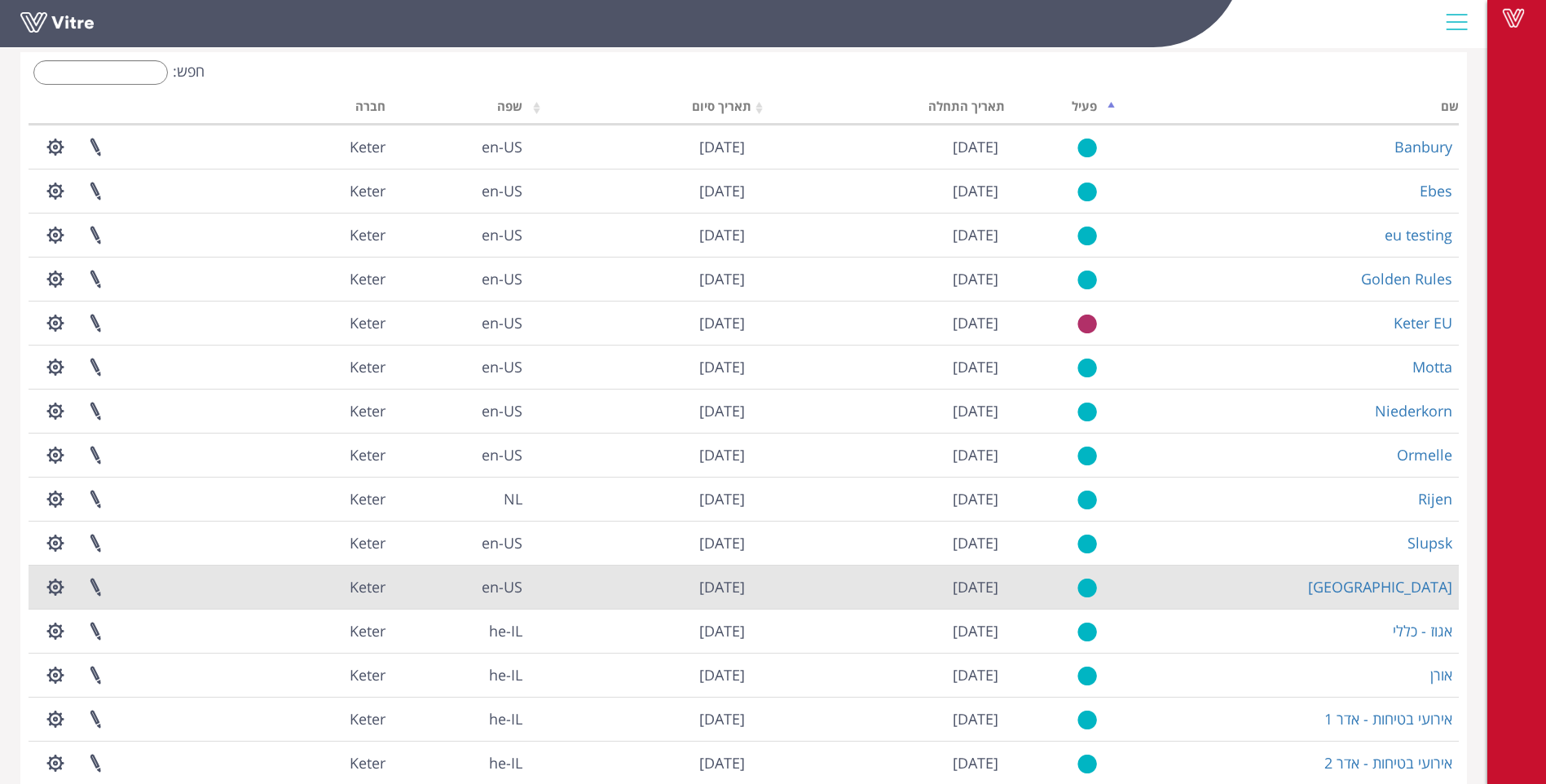
scroll to position [153, 0]
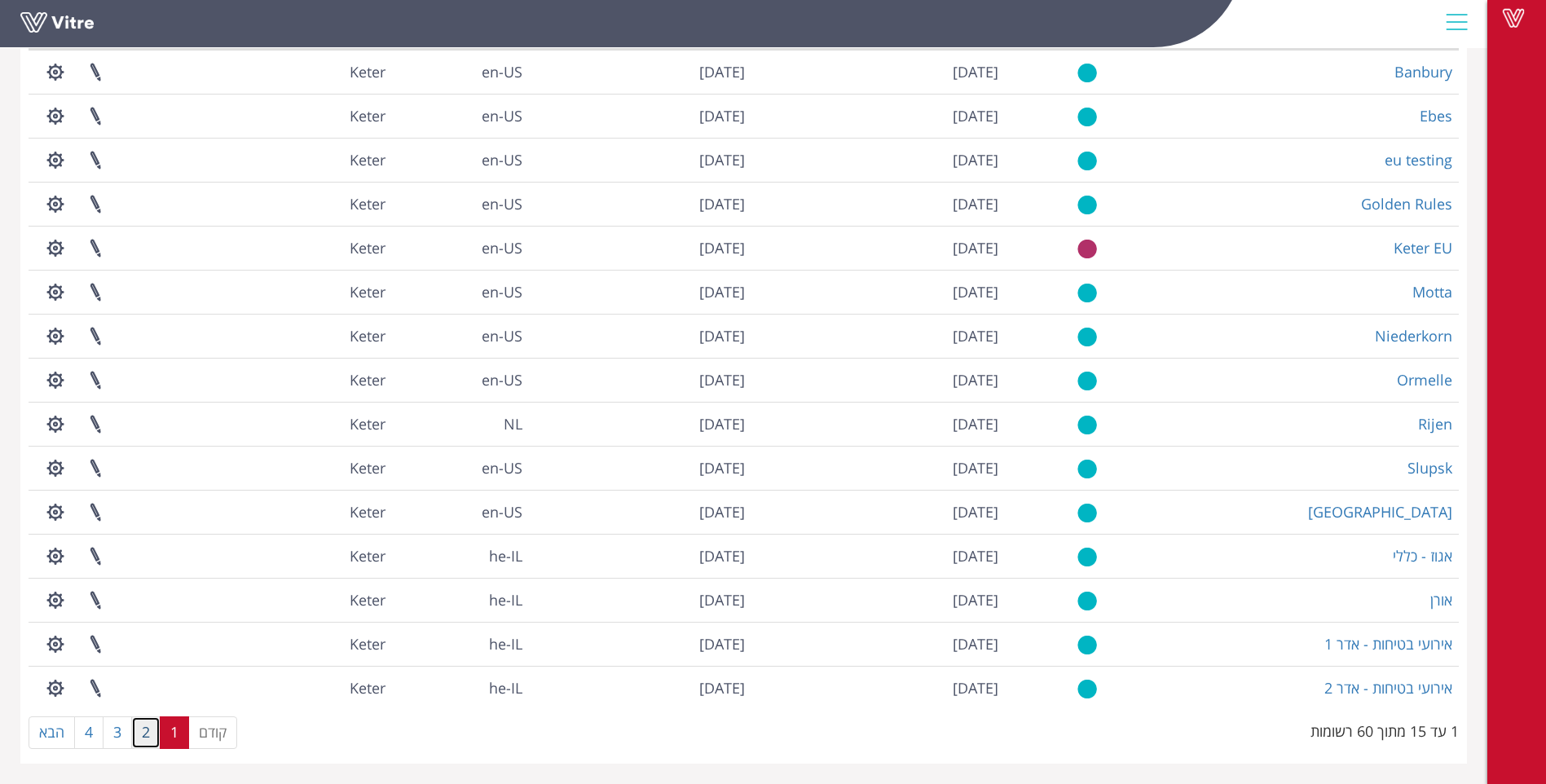
click at [146, 731] on link "2" at bounding box center [146, 733] width 30 height 33
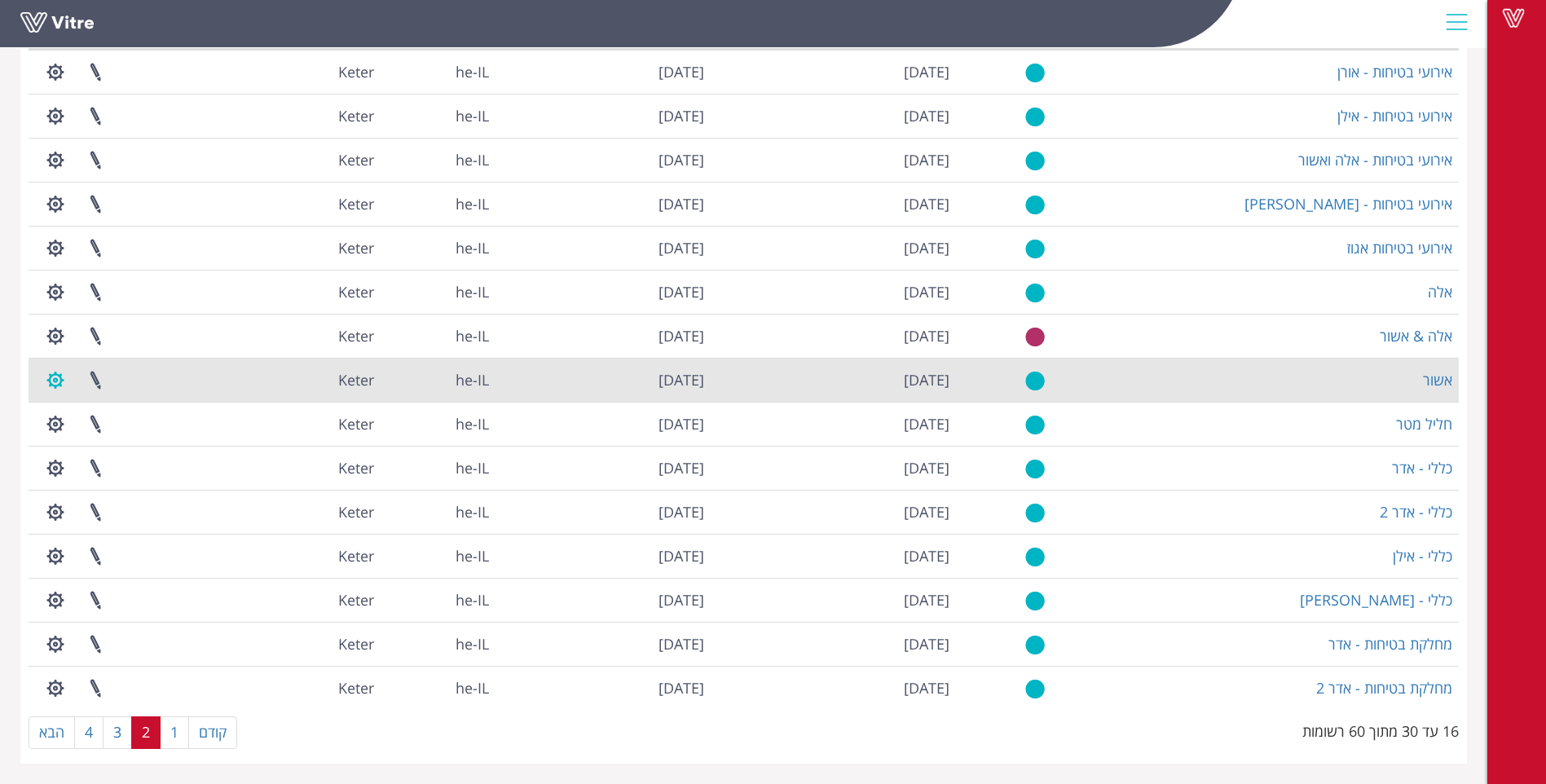
click at [60, 379] on button "button" at bounding box center [56, 379] width 40 height 43
click at [112, 439] on link "ניהול הרשאות בפרוייקט" at bounding box center [105, 439] width 138 height 21
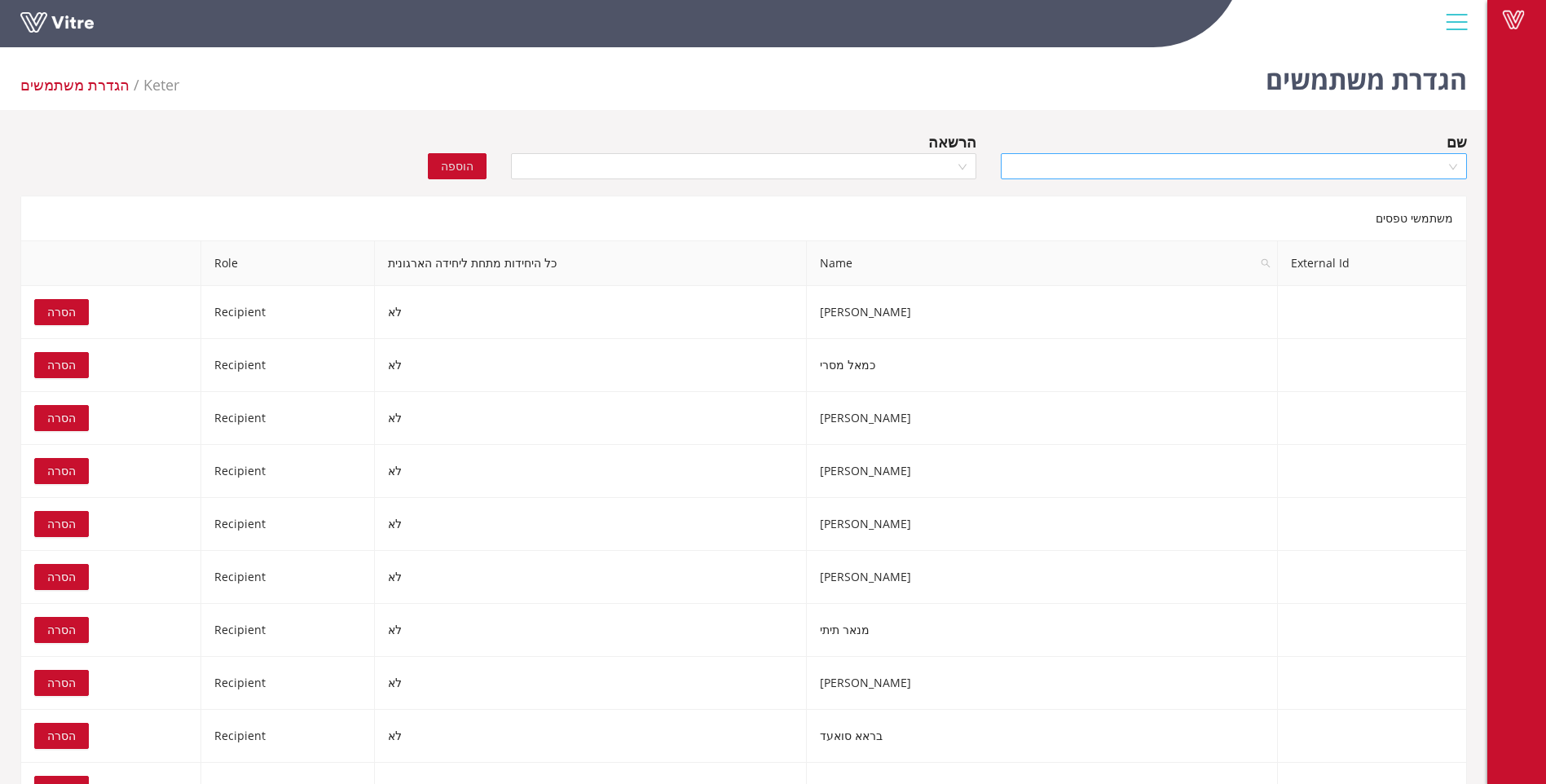
click at [1374, 167] on input "search" at bounding box center [1228, 166] width 435 height 24
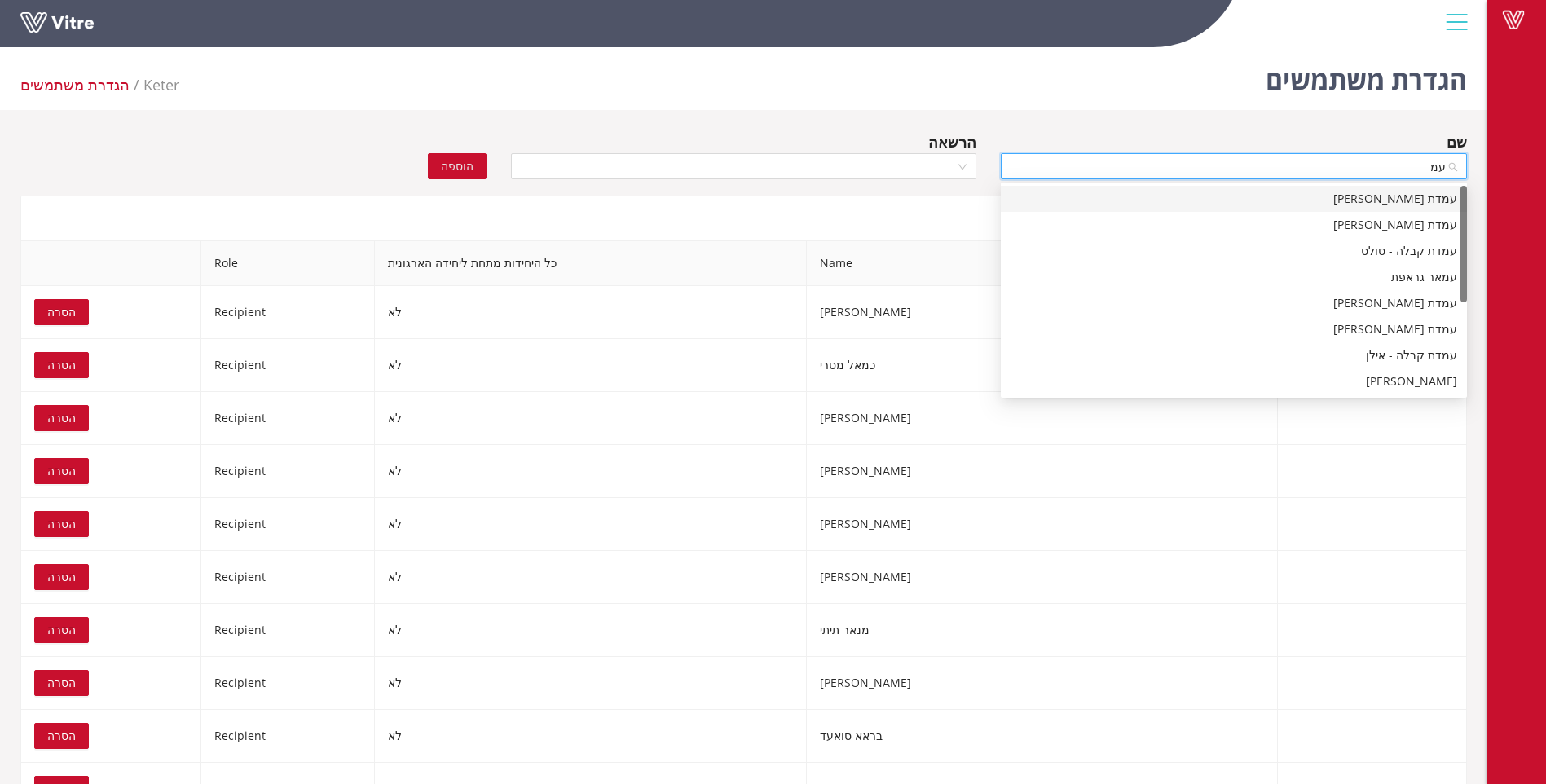
type input "עמא"
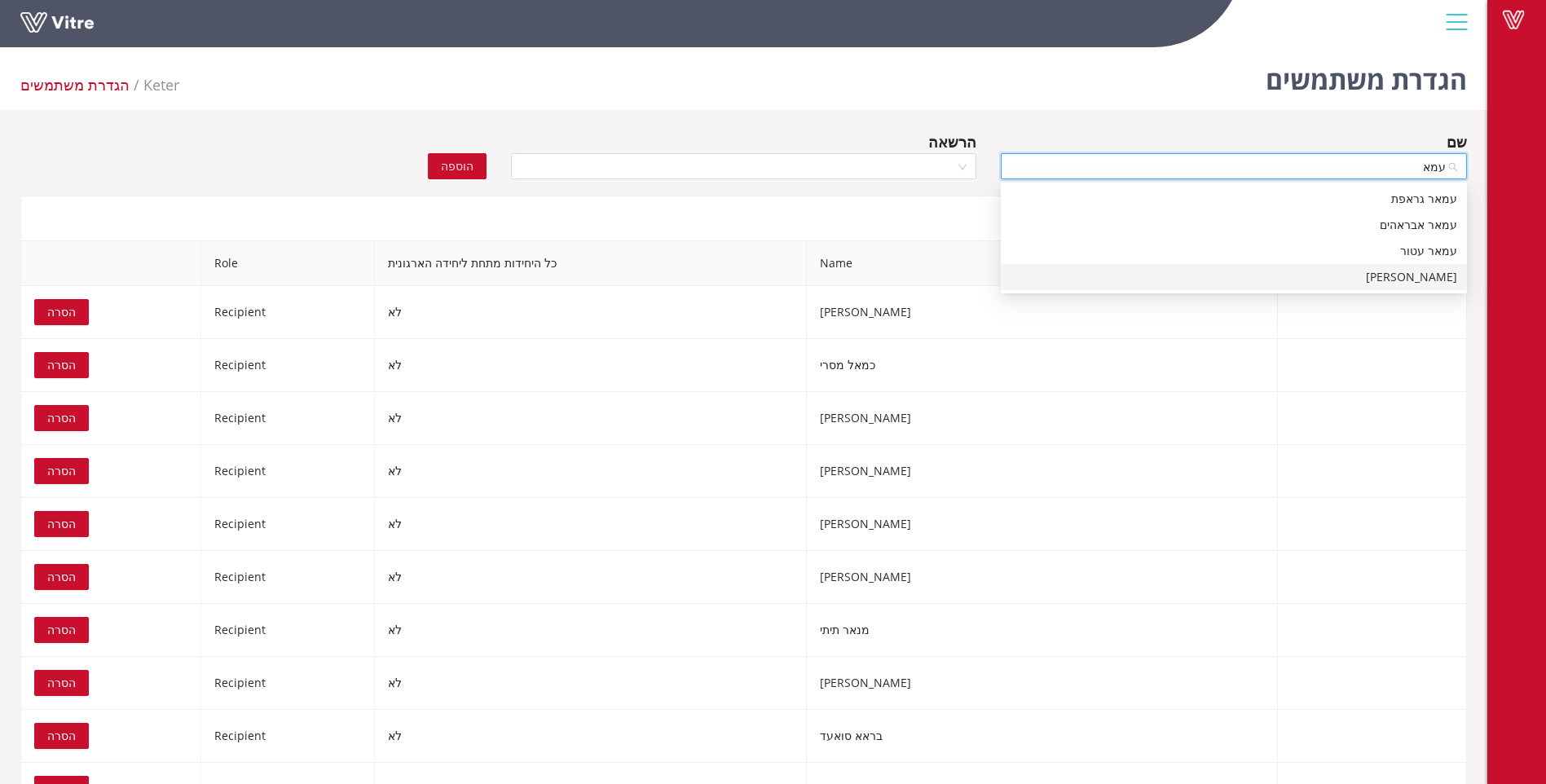
click at [1425, 277] on div "[PERSON_NAME]" at bounding box center [1234, 277] width 447 height 18
drag, startPoint x: 965, startPoint y: 158, endPoint x: 960, endPoint y: 171, distance: 13.9
click at [964, 158] on div at bounding box center [744, 166] width 466 height 26
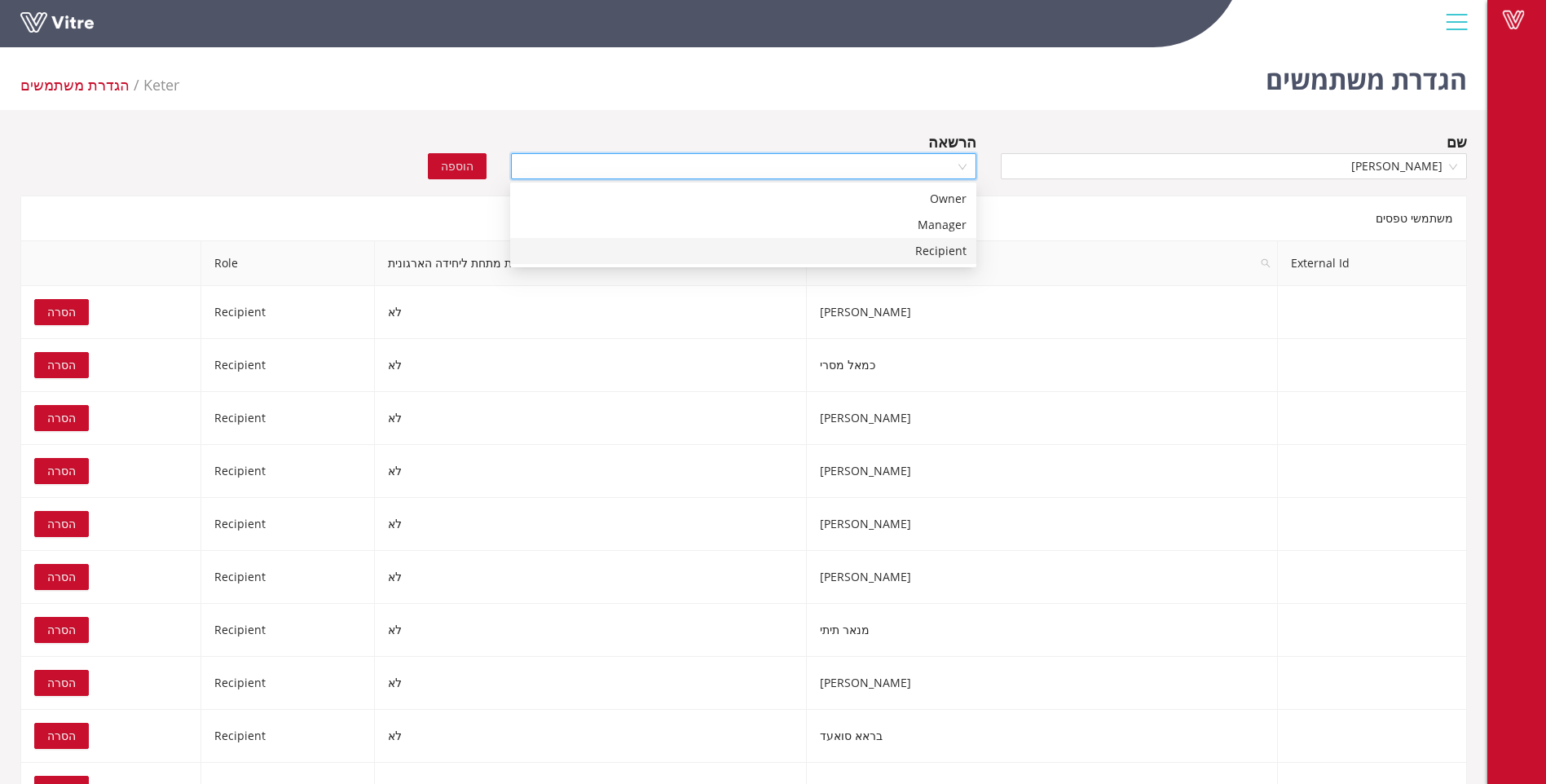
click at [950, 247] on div "Recipient" at bounding box center [744, 250] width 447 height 18
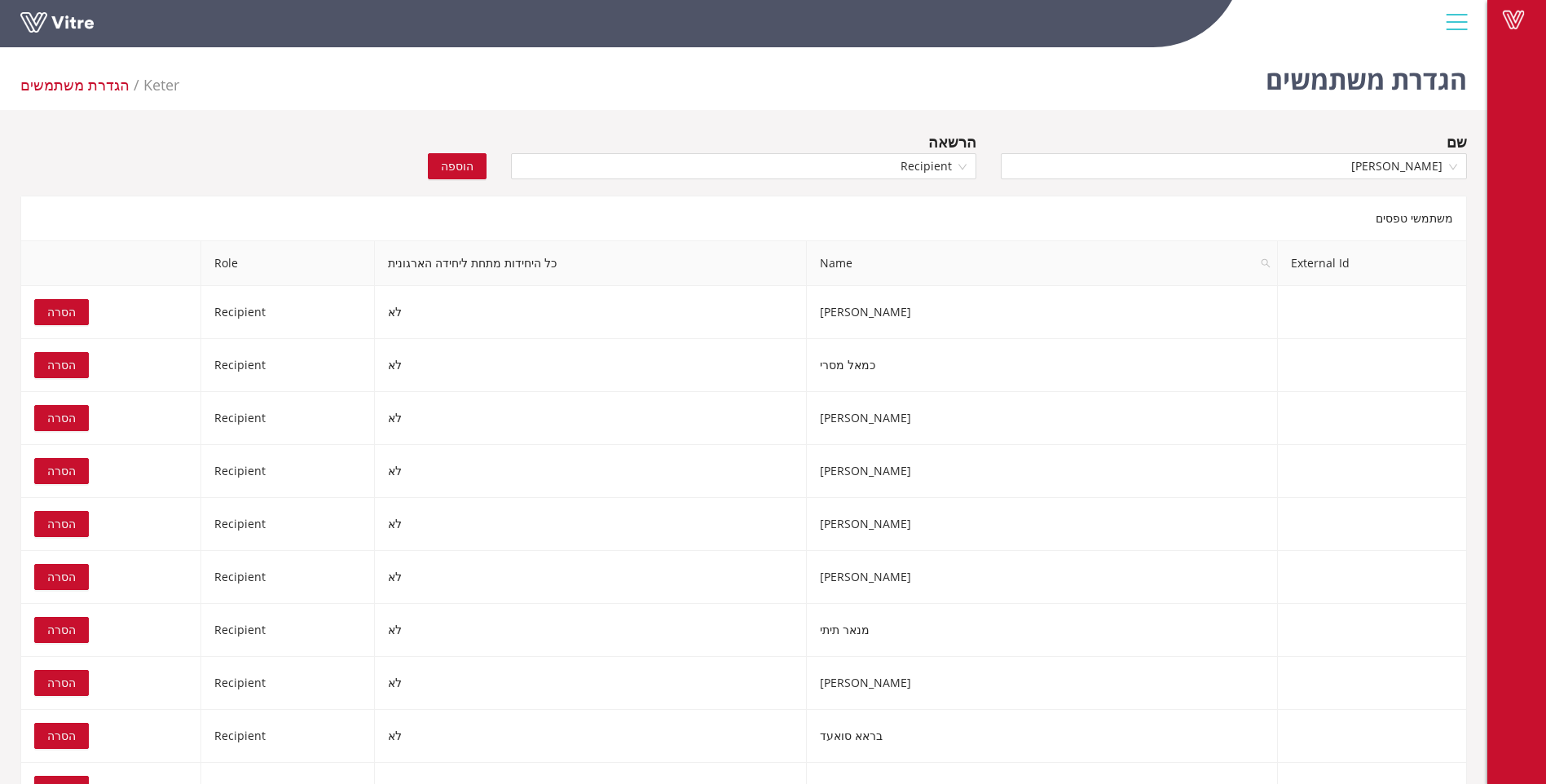
click at [455, 162] on span "הוספה" at bounding box center [457, 166] width 33 height 18
click at [1198, 173] on input "search" at bounding box center [1228, 166] width 435 height 24
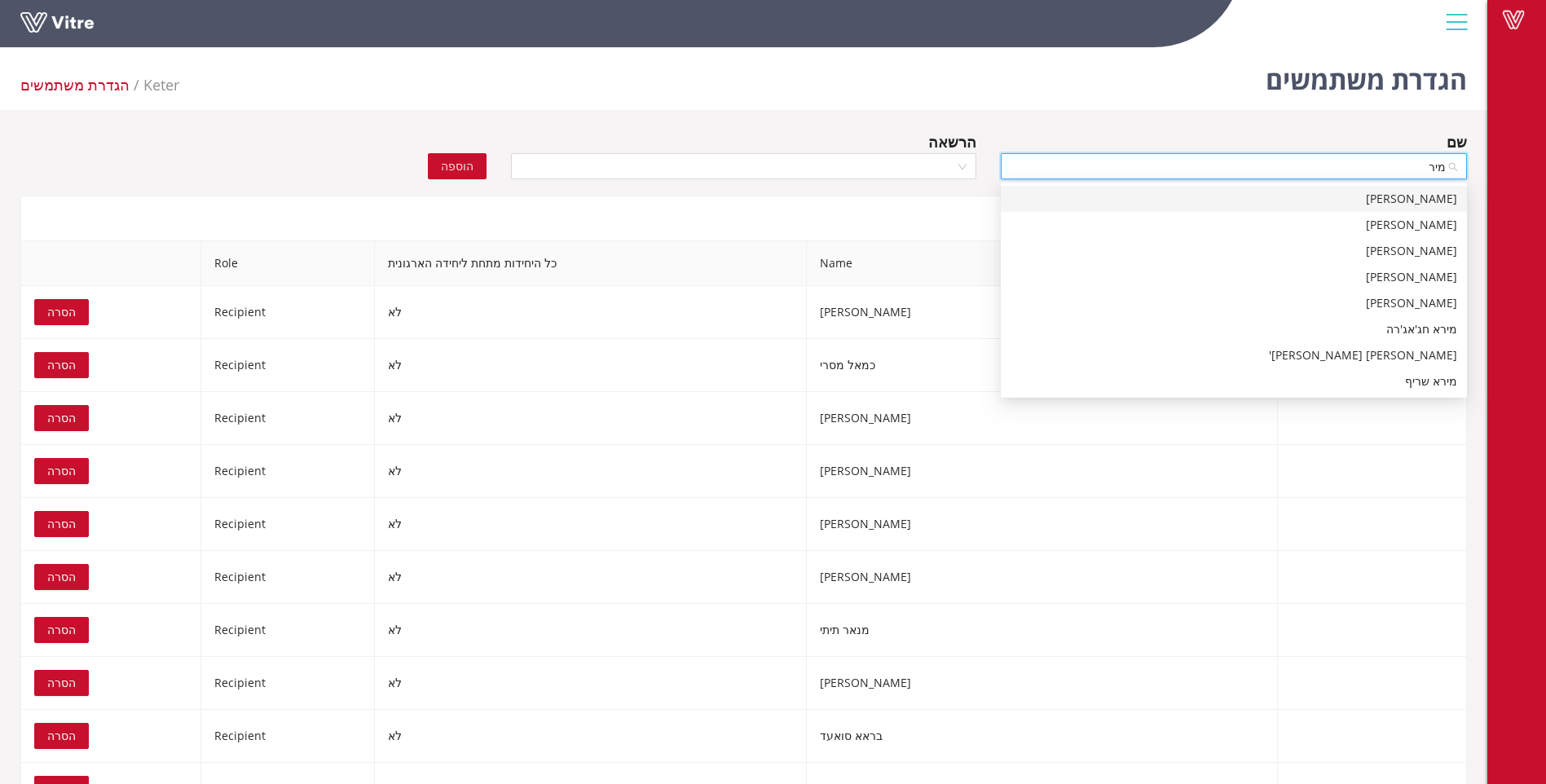
type input "מירט"
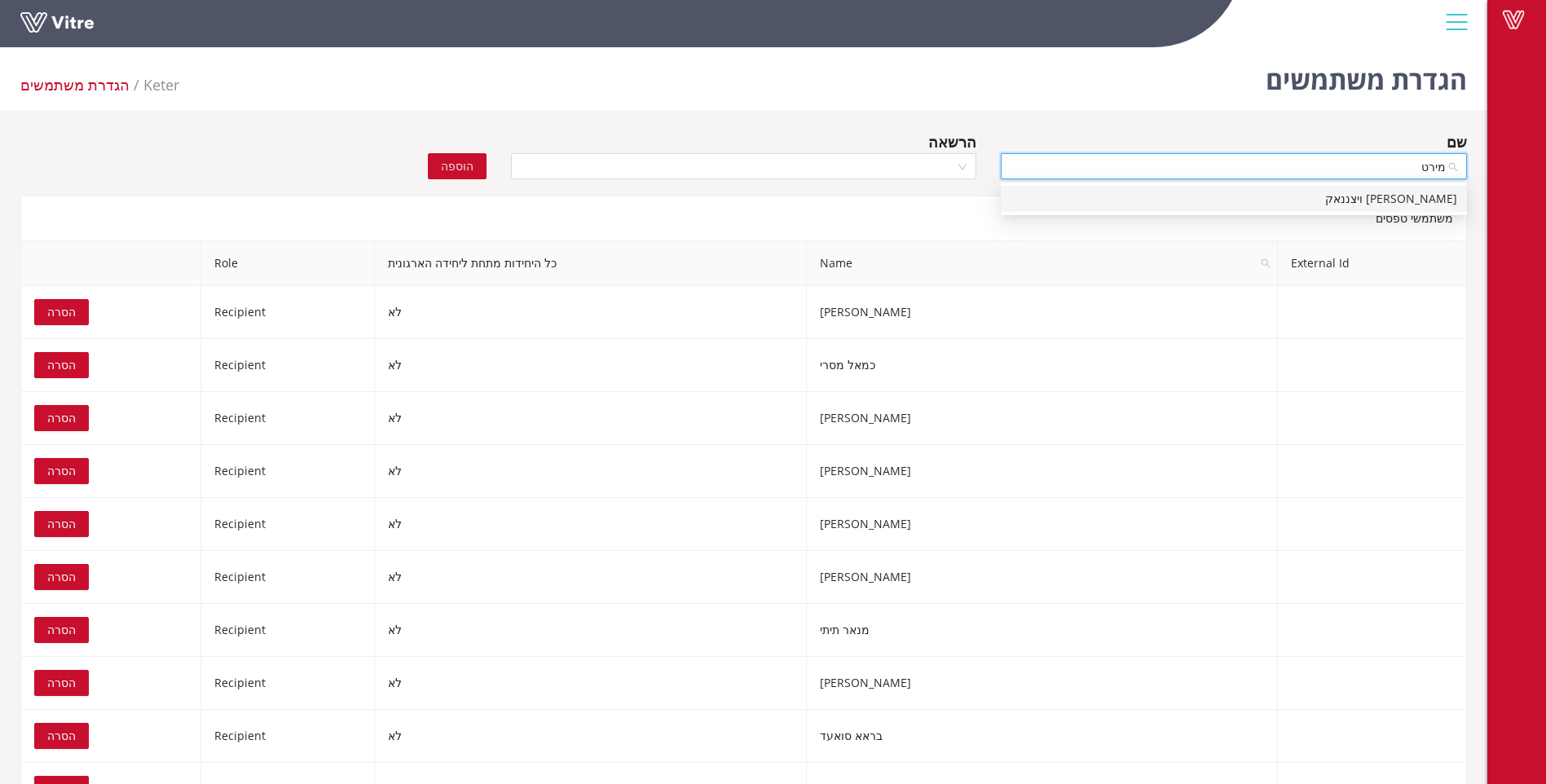
click at [1397, 195] on div "[PERSON_NAME] ויצננאק" at bounding box center [1234, 198] width 447 height 18
click at [962, 162] on div at bounding box center [744, 166] width 466 height 26
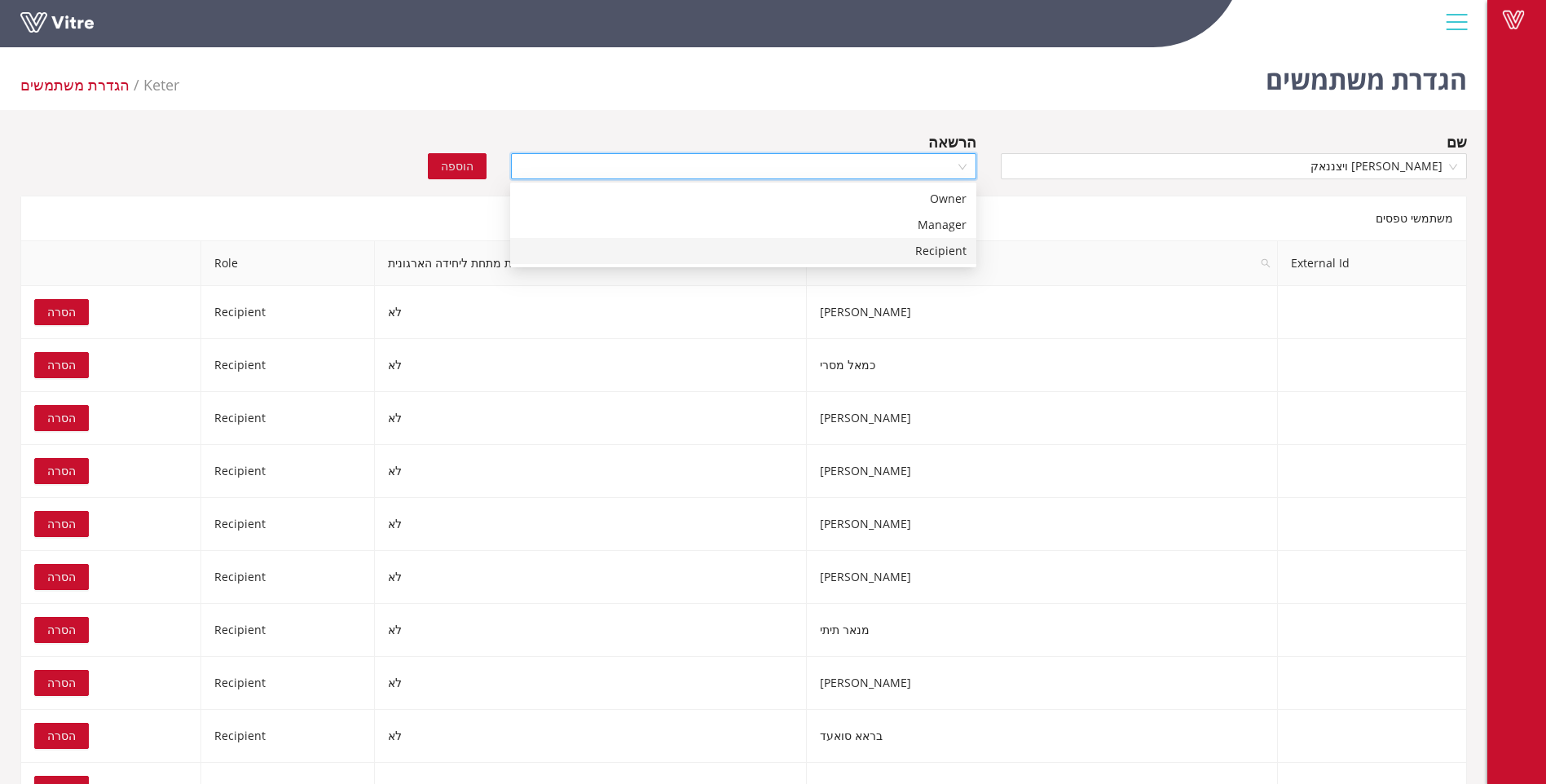
click at [943, 254] on div "Recipient" at bounding box center [744, 250] width 447 height 18
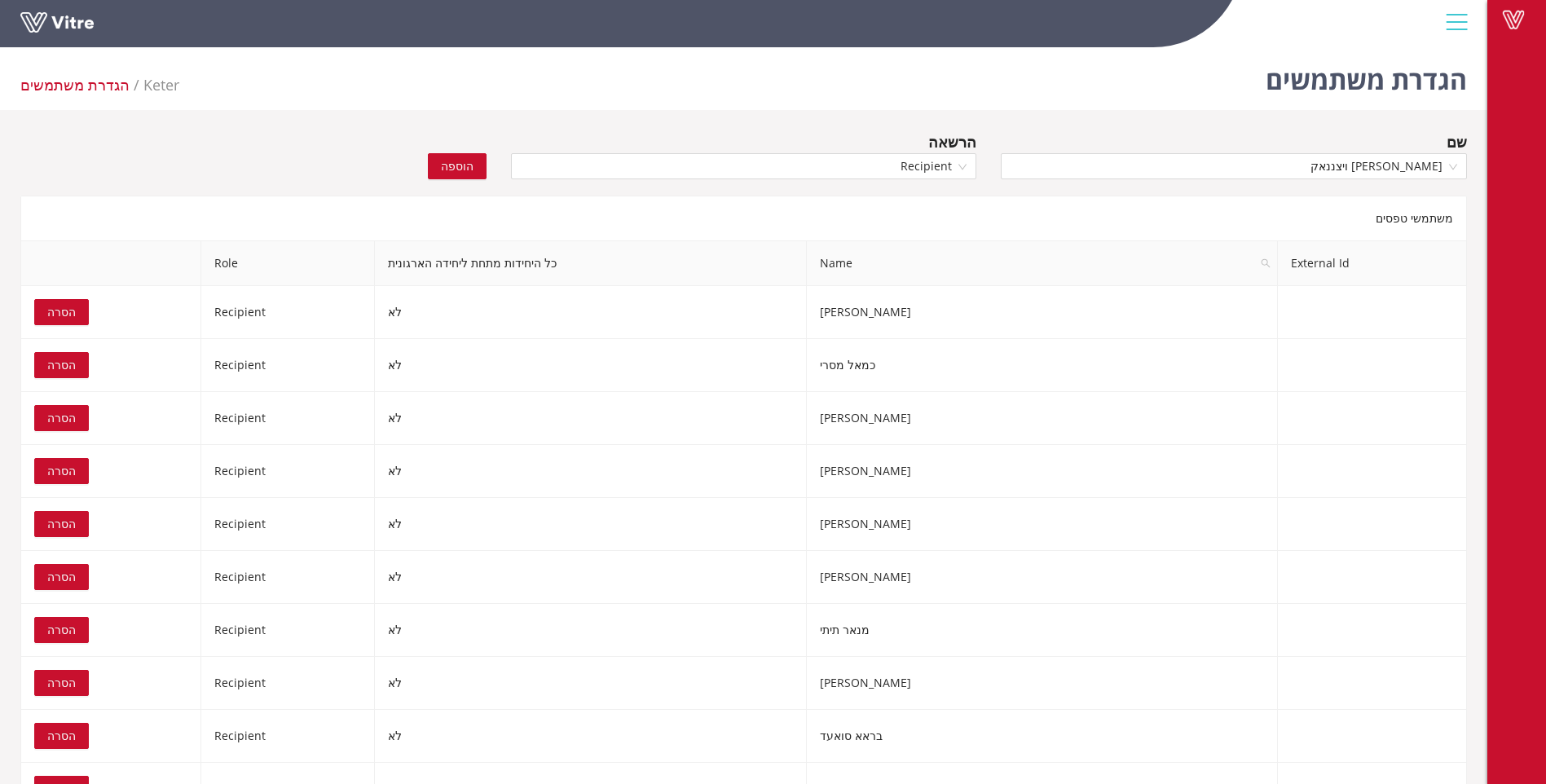
click at [458, 163] on span "הוספה" at bounding box center [457, 166] width 33 height 18
click at [1419, 170] on input "search" at bounding box center [1228, 166] width 435 height 24
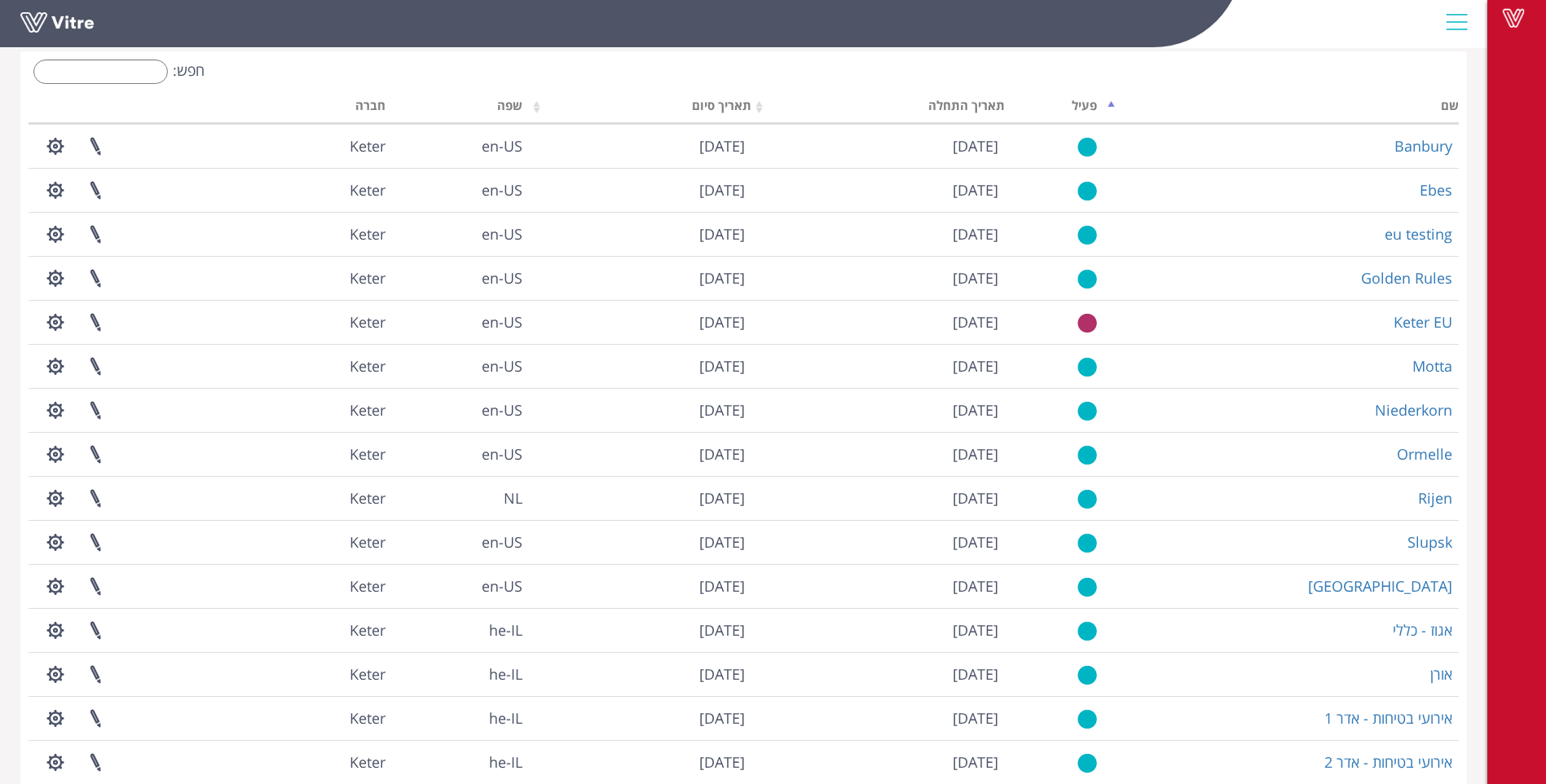
scroll to position [153, 0]
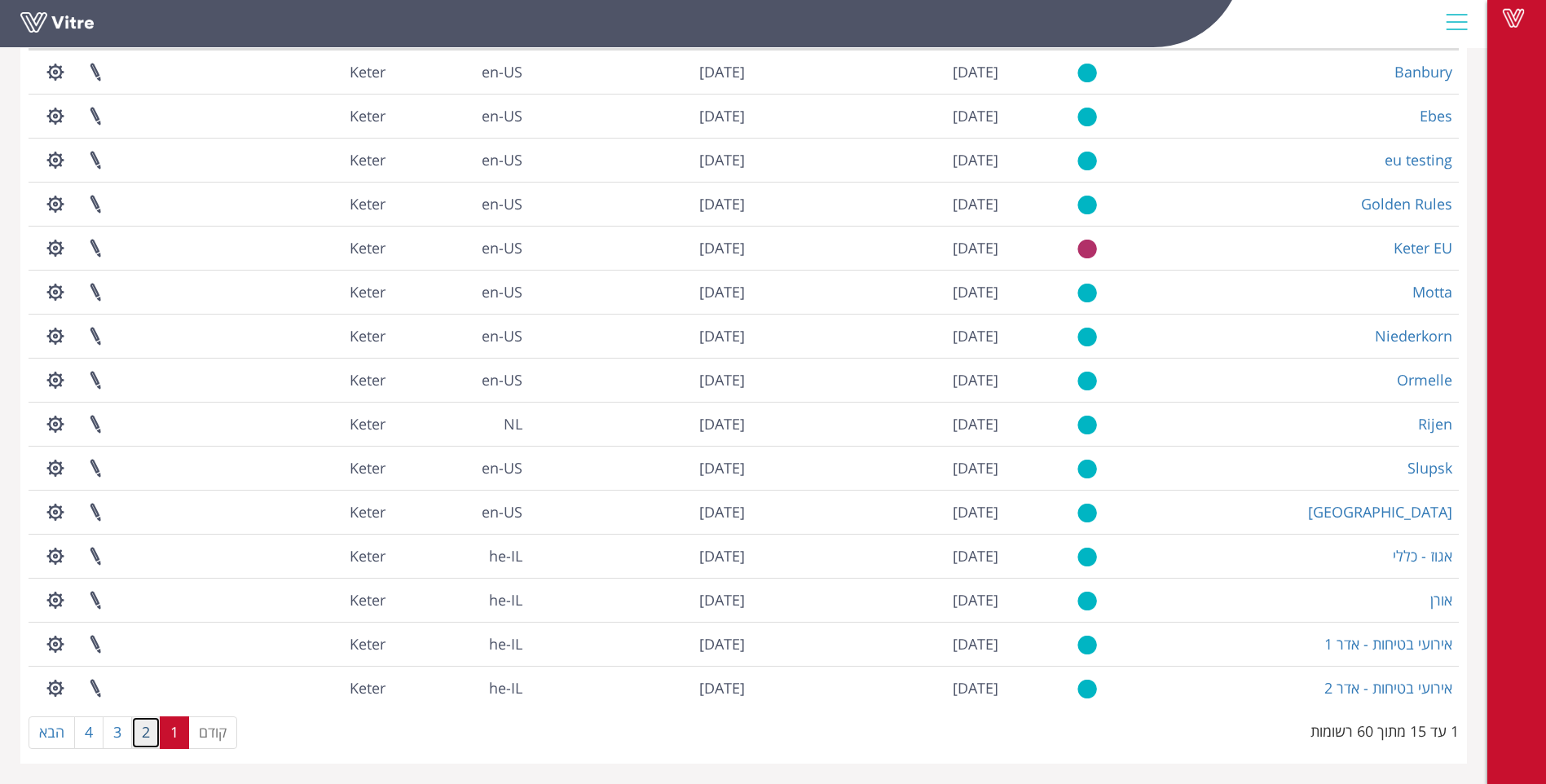
click at [145, 740] on link "2" at bounding box center [146, 733] width 30 height 33
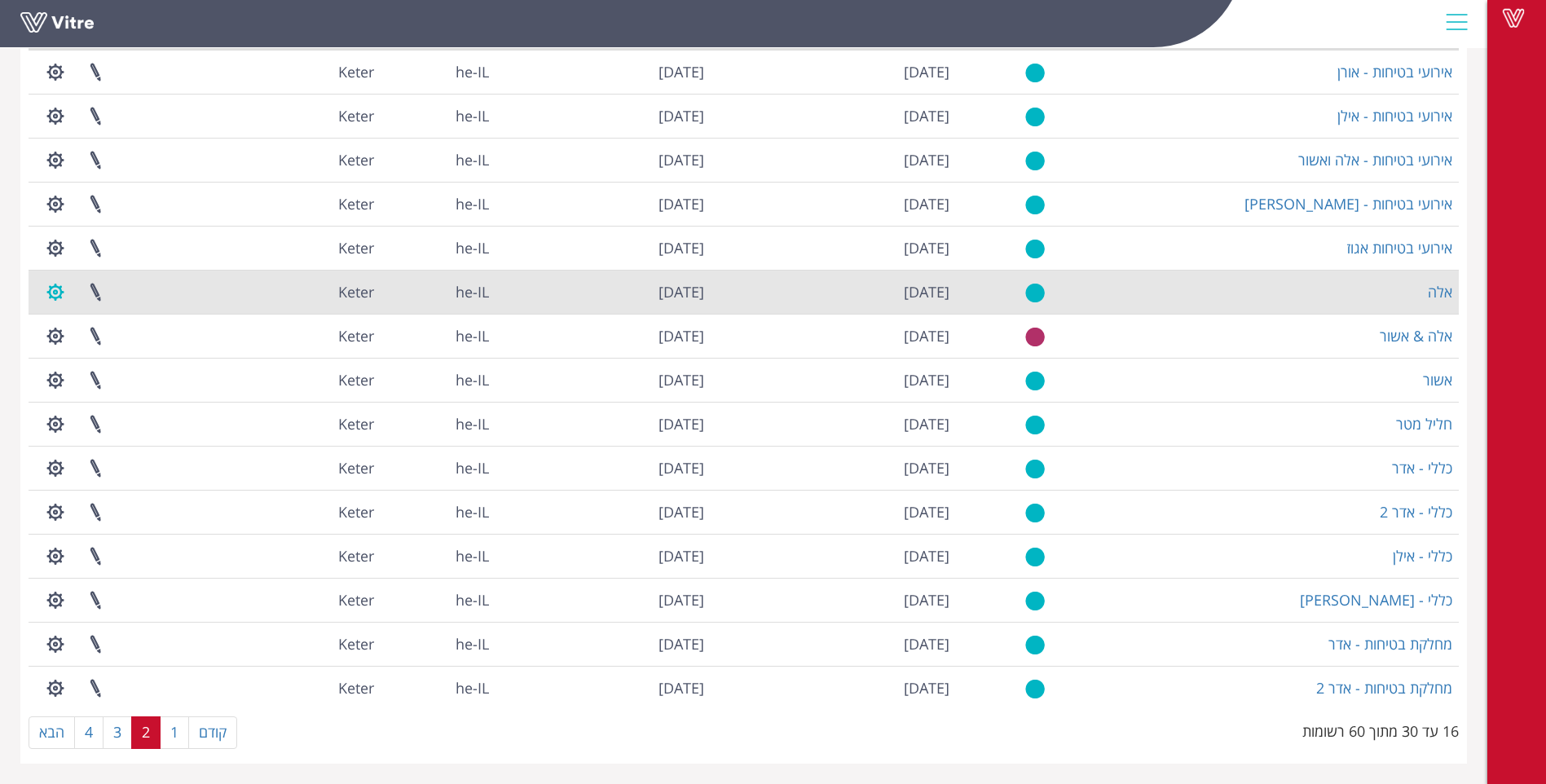
click at [59, 289] on button "button" at bounding box center [56, 292] width 40 height 43
click at [140, 357] on link "ניהול הרשאות בפרוייקט" at bounding box center [105, 352] width 138 height 21
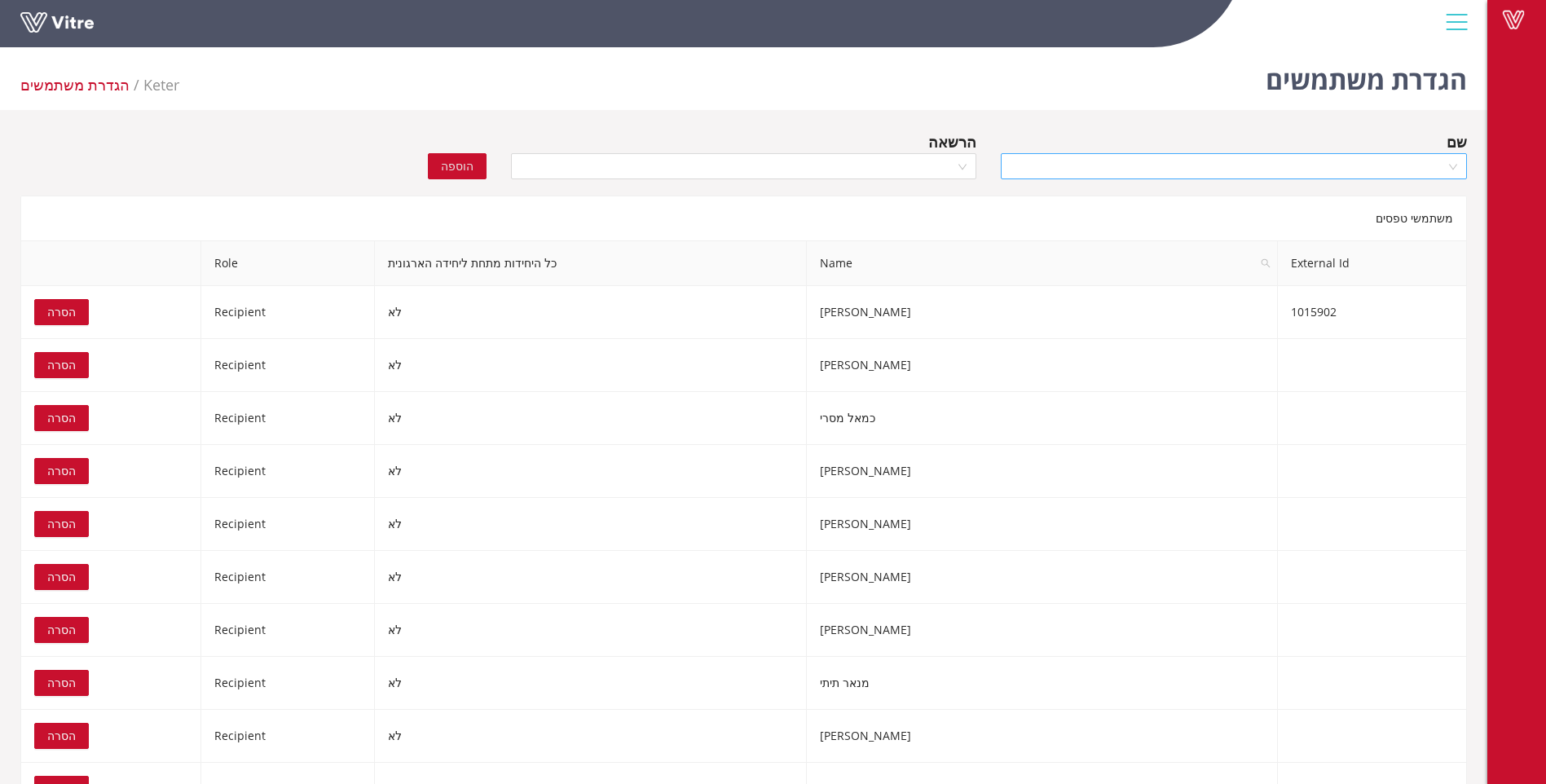
click at [1312, 169] on input "search" at bounding box center [1228, 166] width 435 height 24
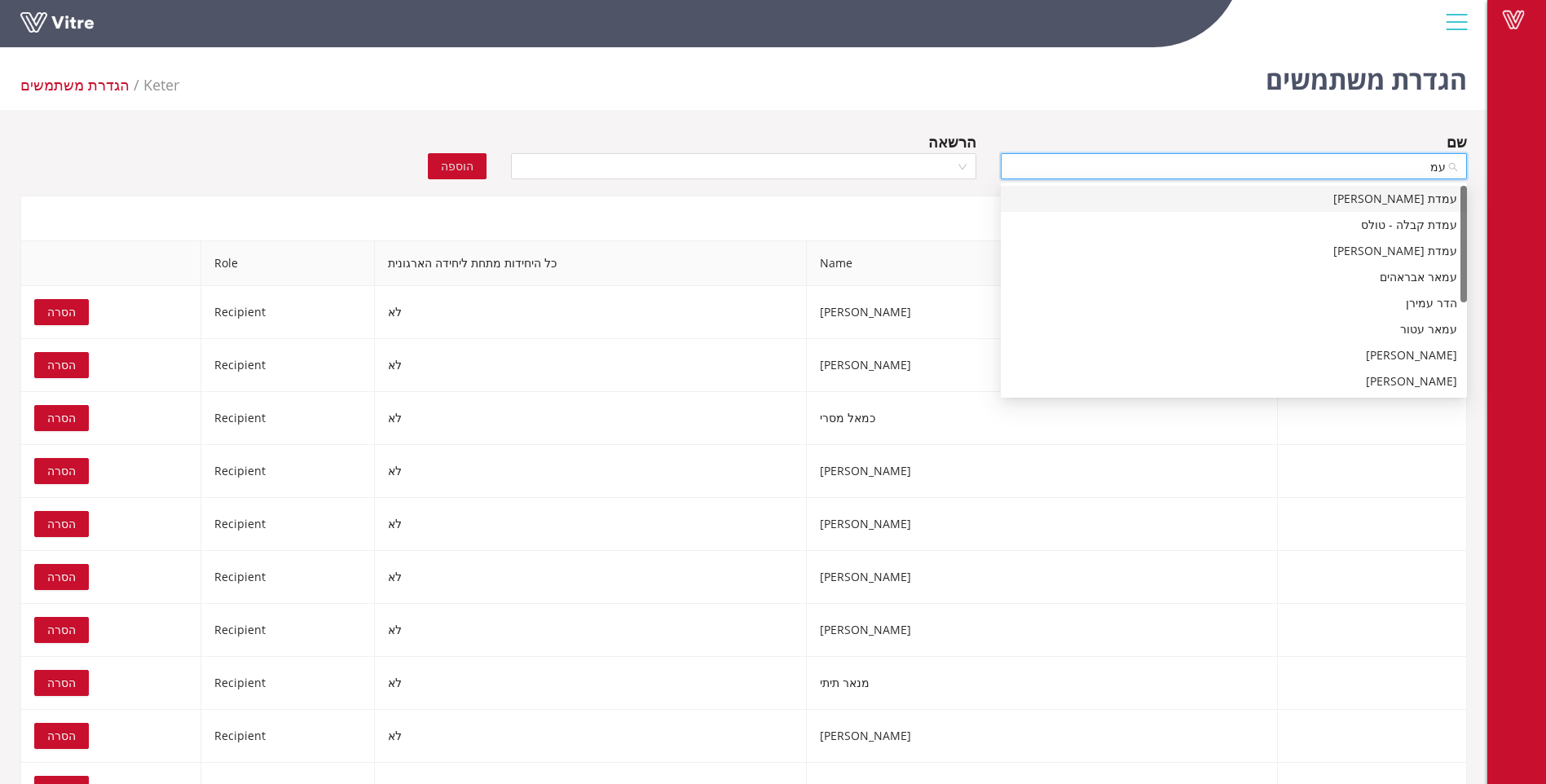
type input "עמא"
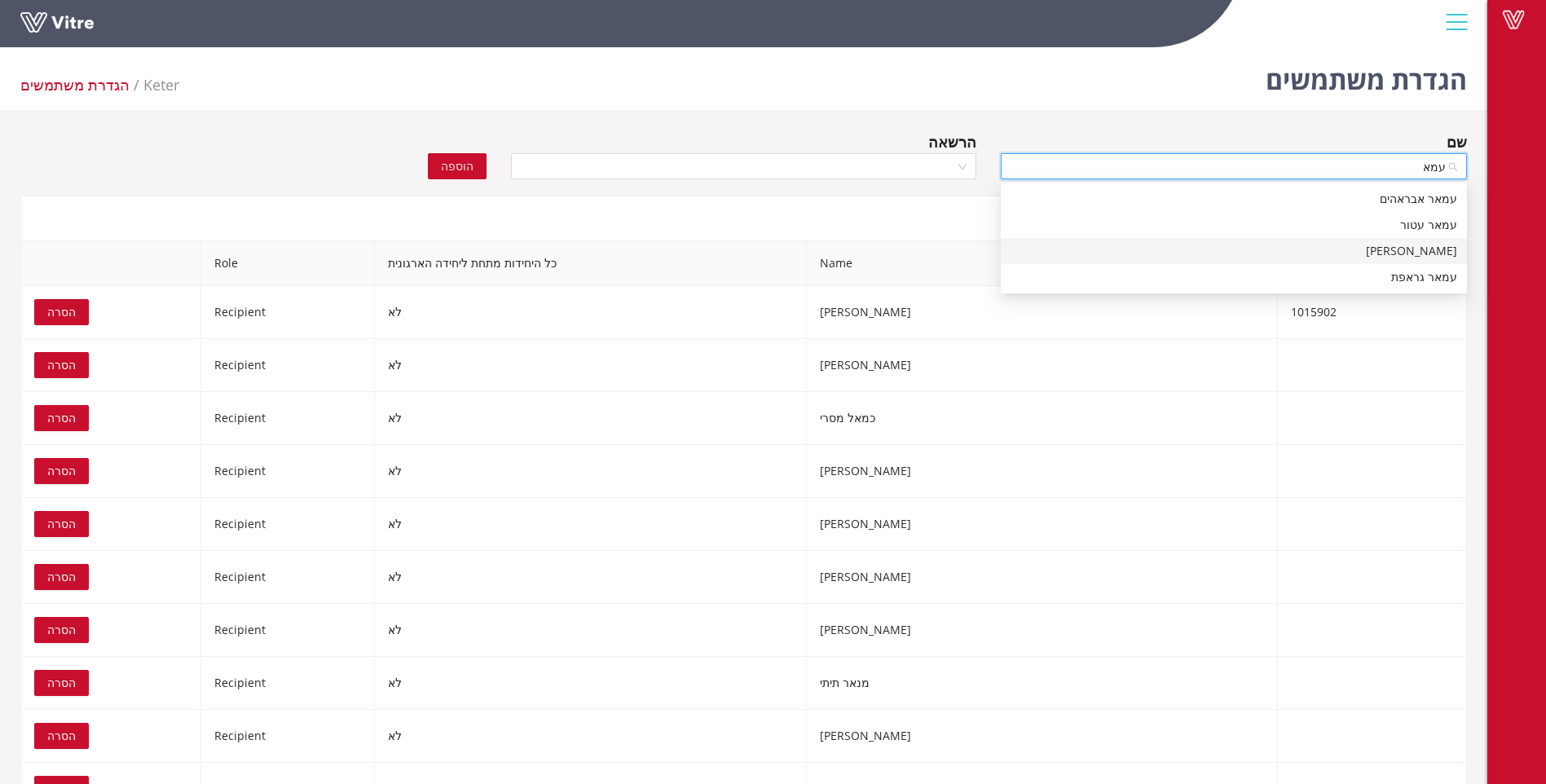
click at [1407, 255] on div "עמאד סואעד" at bounding box center [1234, 250] width 447 height 18
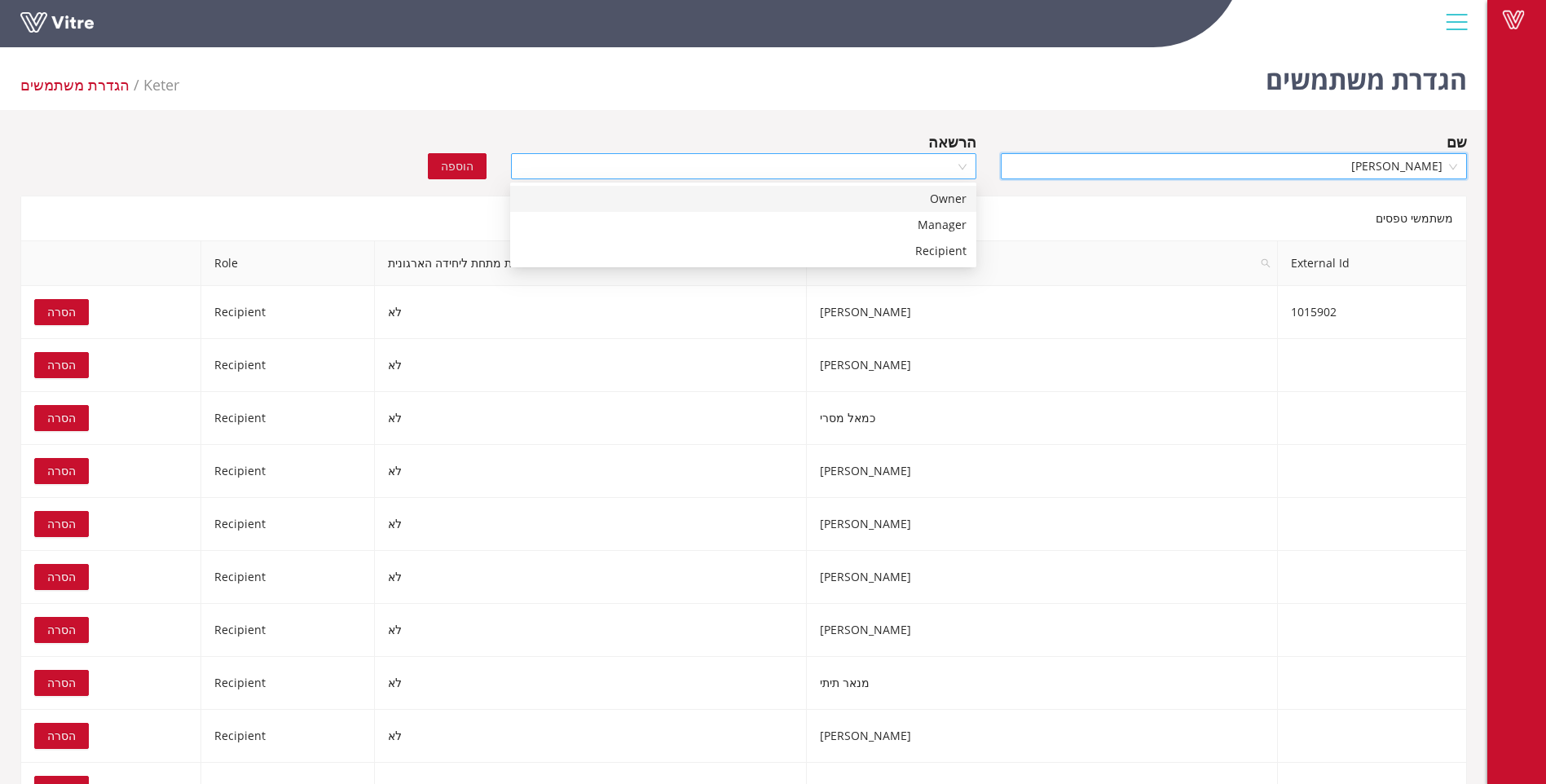
click at [961, 159] on div at bounding box center [744, 166] width 466 height 26
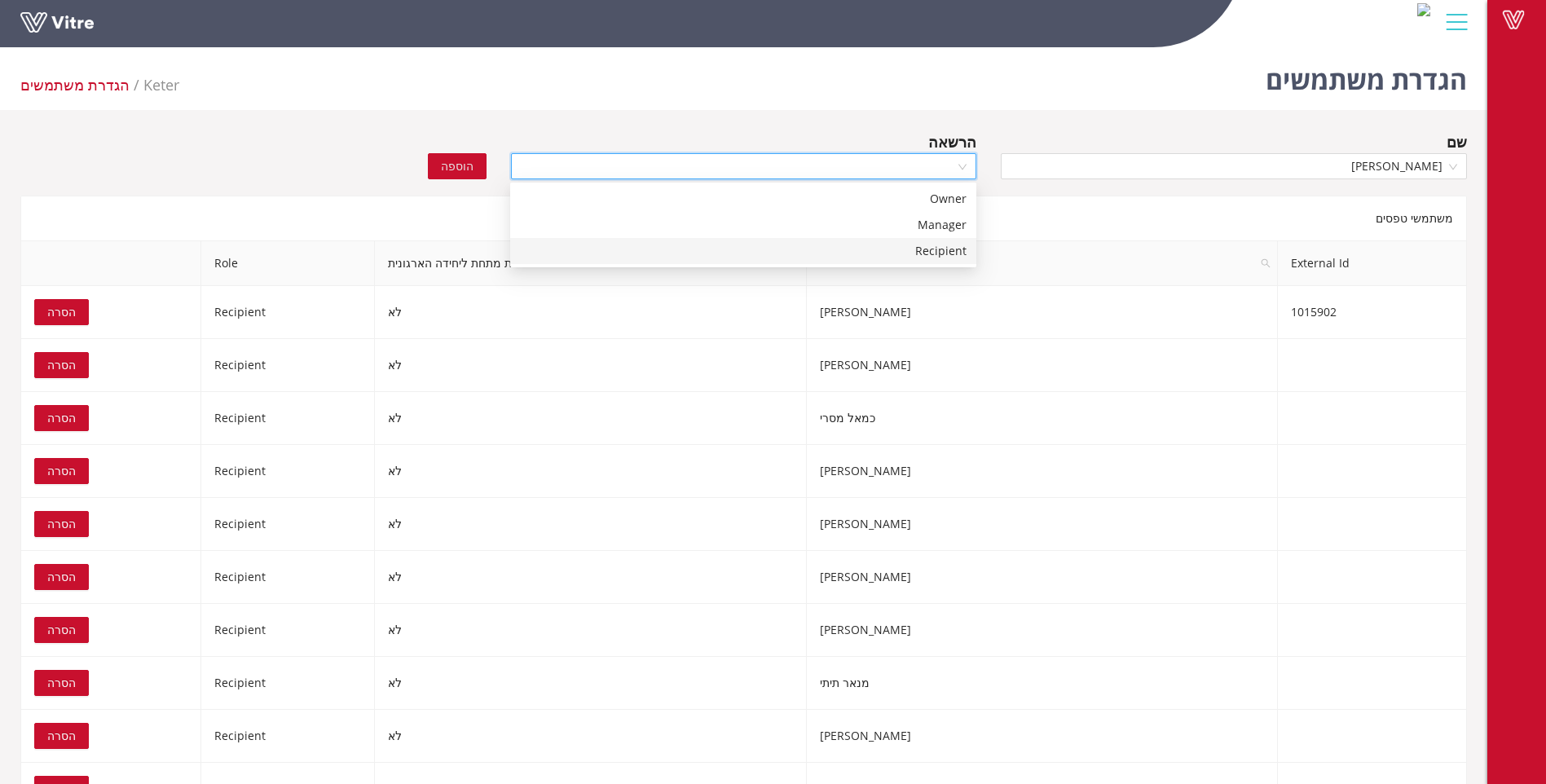
click at [935, 255] on div "Recipient" at bounding box center [744, 250] width 447 height 18
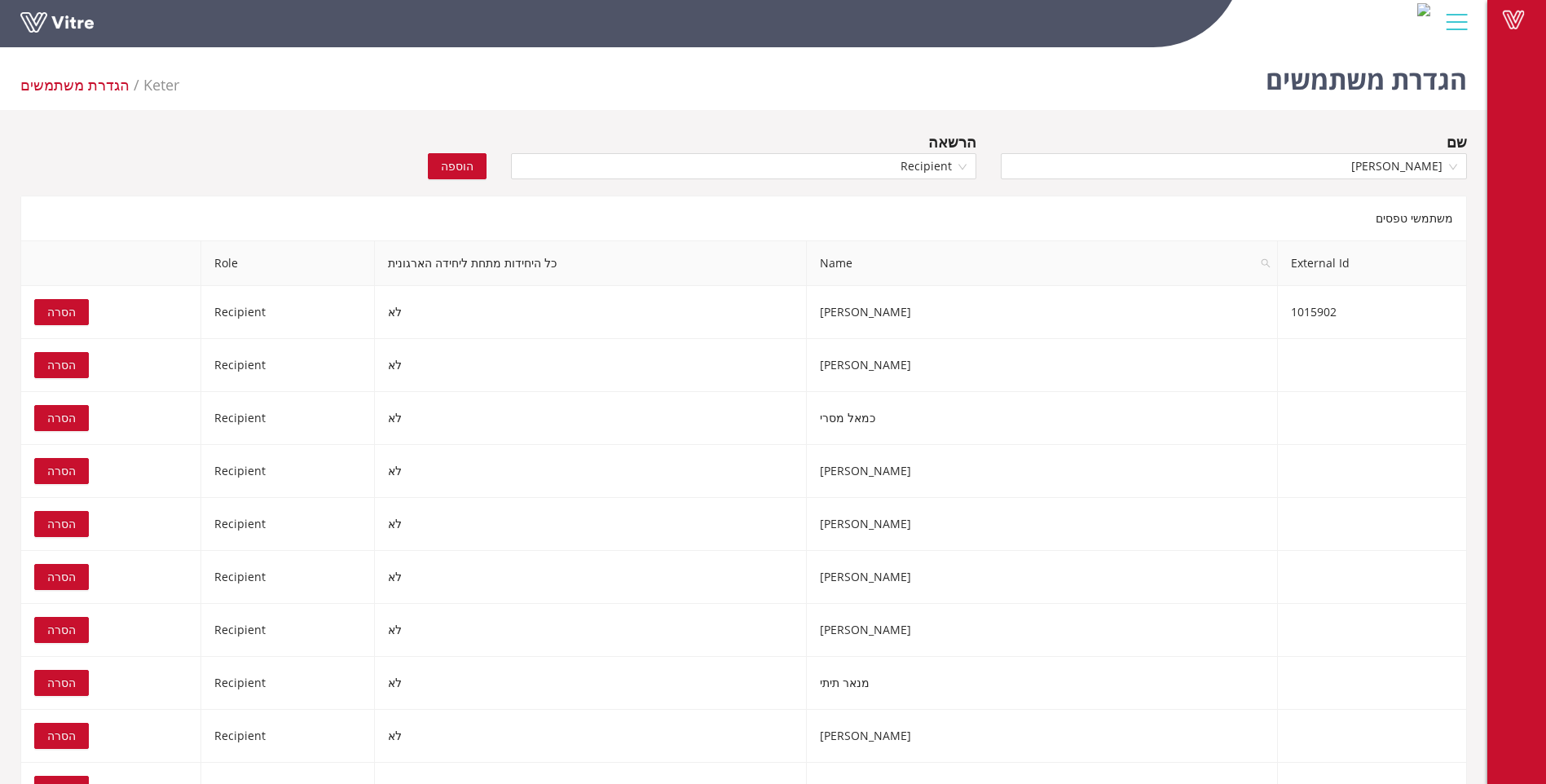
click at [464, 163] on span "הוספה" at bounding box center [457, 166] width 33 height 18
click at [1274, 161] on input "search" at bounding box center [1228, 166] width 435 height 24
click at [1228, 132] on div "שם" at bounding box center [1234, 142] width 466 height 23
click at [1301, 164] on input "search" at bounding box center [1228, 166] width 435 height 24
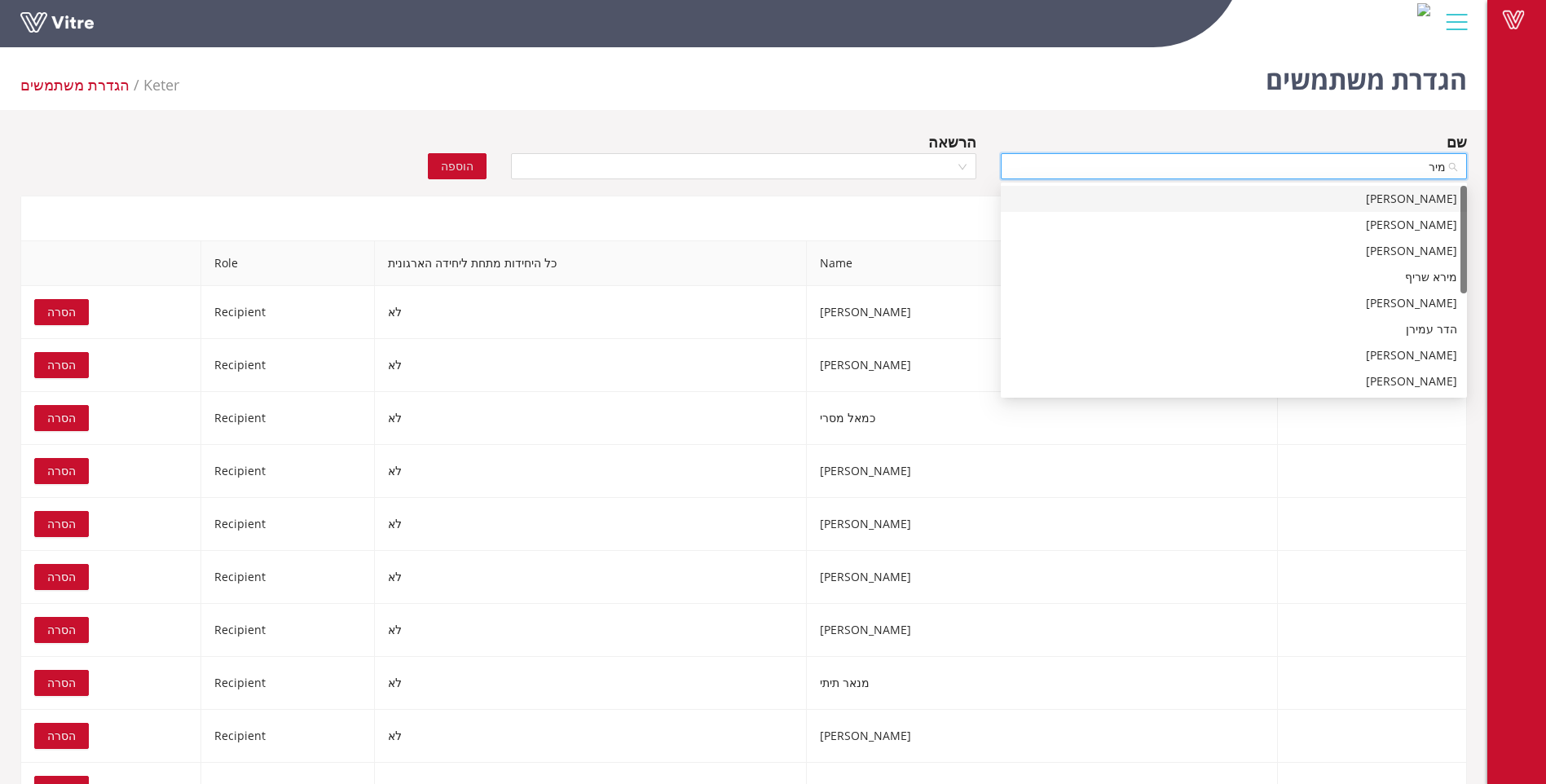
type input "מירט"
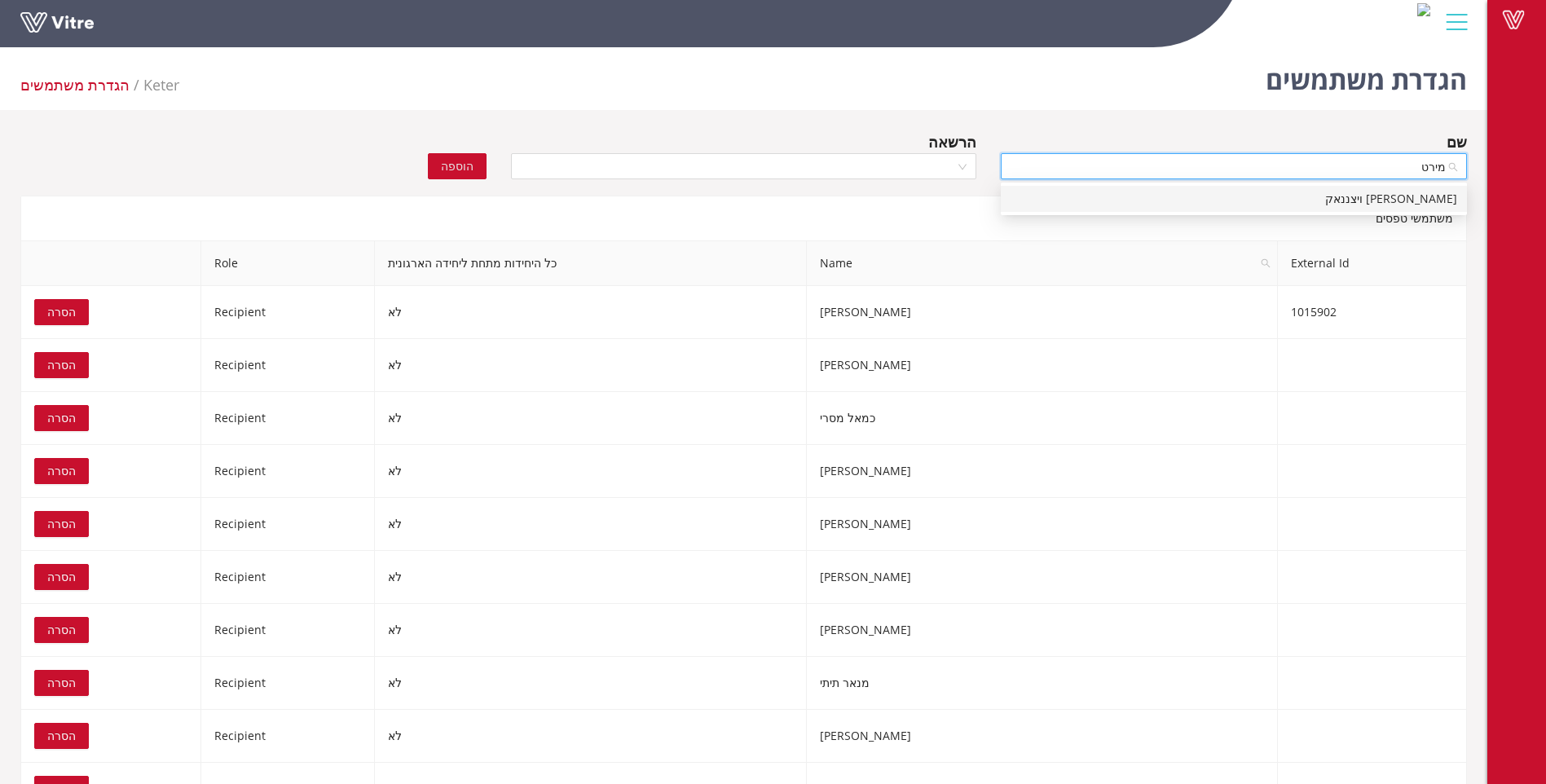
click at [1389, 198] on div "מירטה ויצננאק" at bounding box center [1234, 198] width 447 height 18
click at [967, 168] on div at bounding box center [744, 166] width 466 height 26
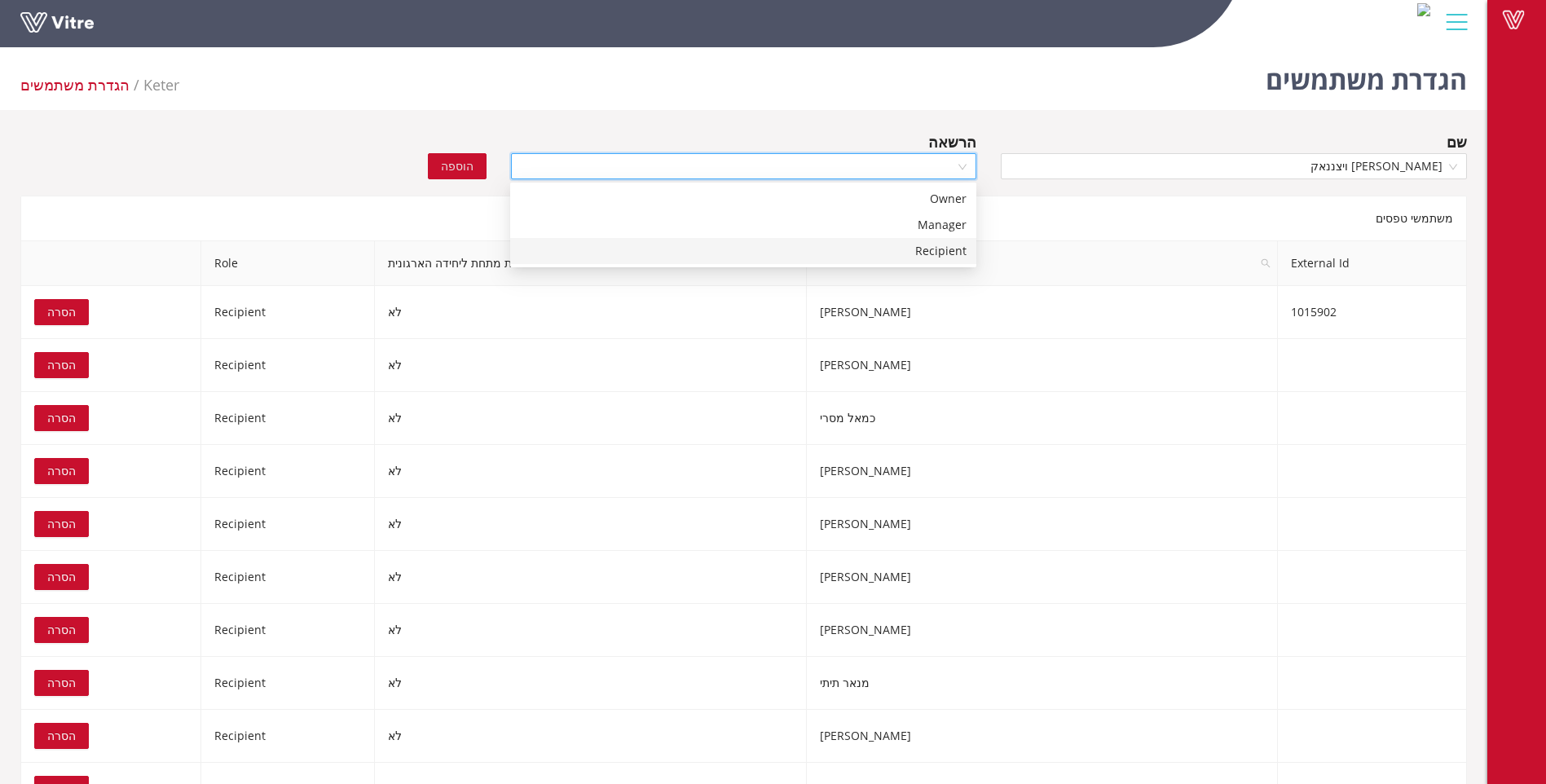
drag, startPoint x: 949, startPoint y: 247, endPoint x: 930, endPoint y: 250, distance: 19.2
click at [946, 250] on div "Recipient" at bounding box center [744, 250] width 447 height 18
click at [471, 164] on span "הוספה" at bounding box center [457, 166] width 33 height 18
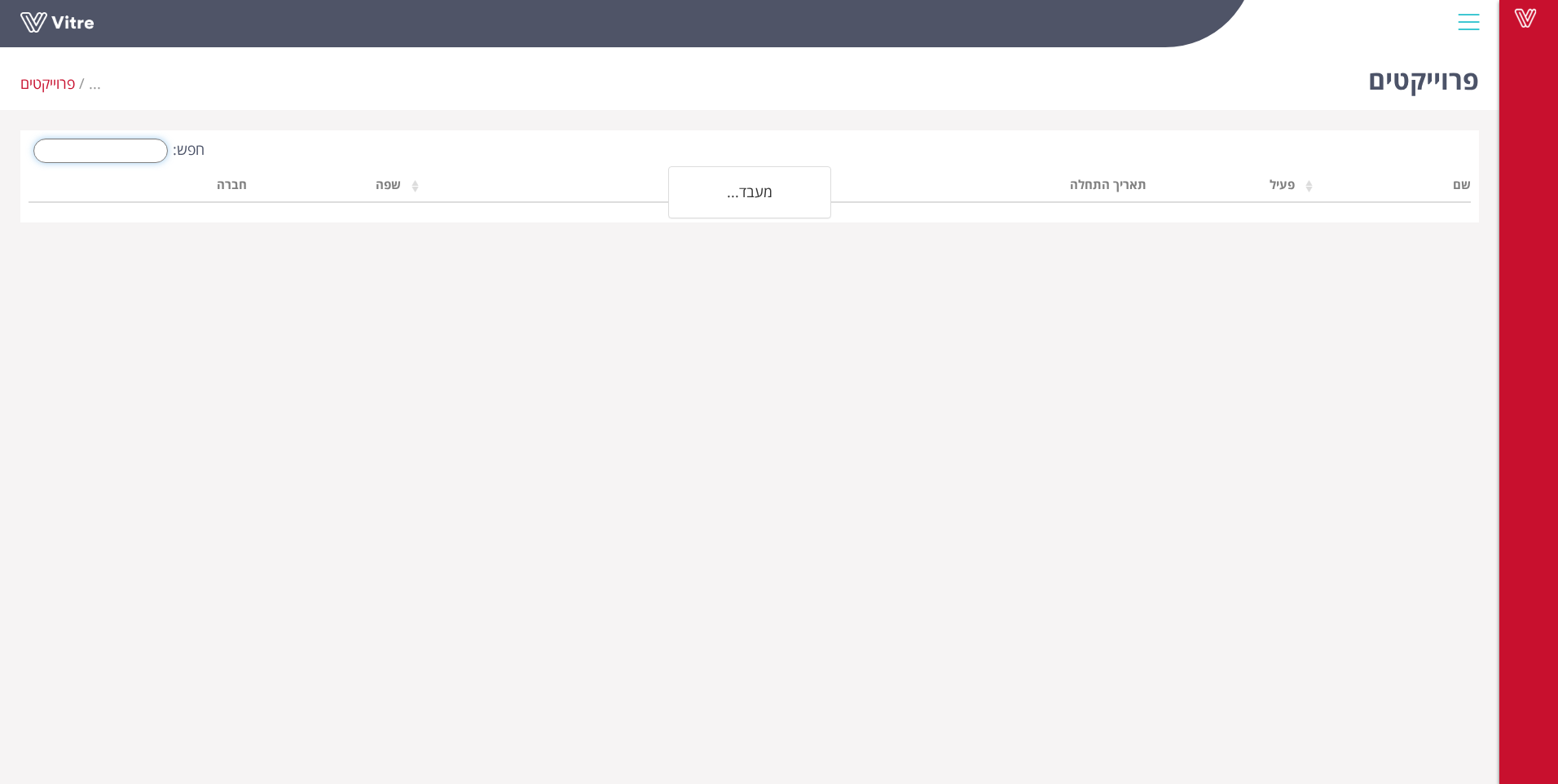
click at [125, 153] on input "חפש:" at bounding box center [100, 150] width 134 height 24
type input "ס"
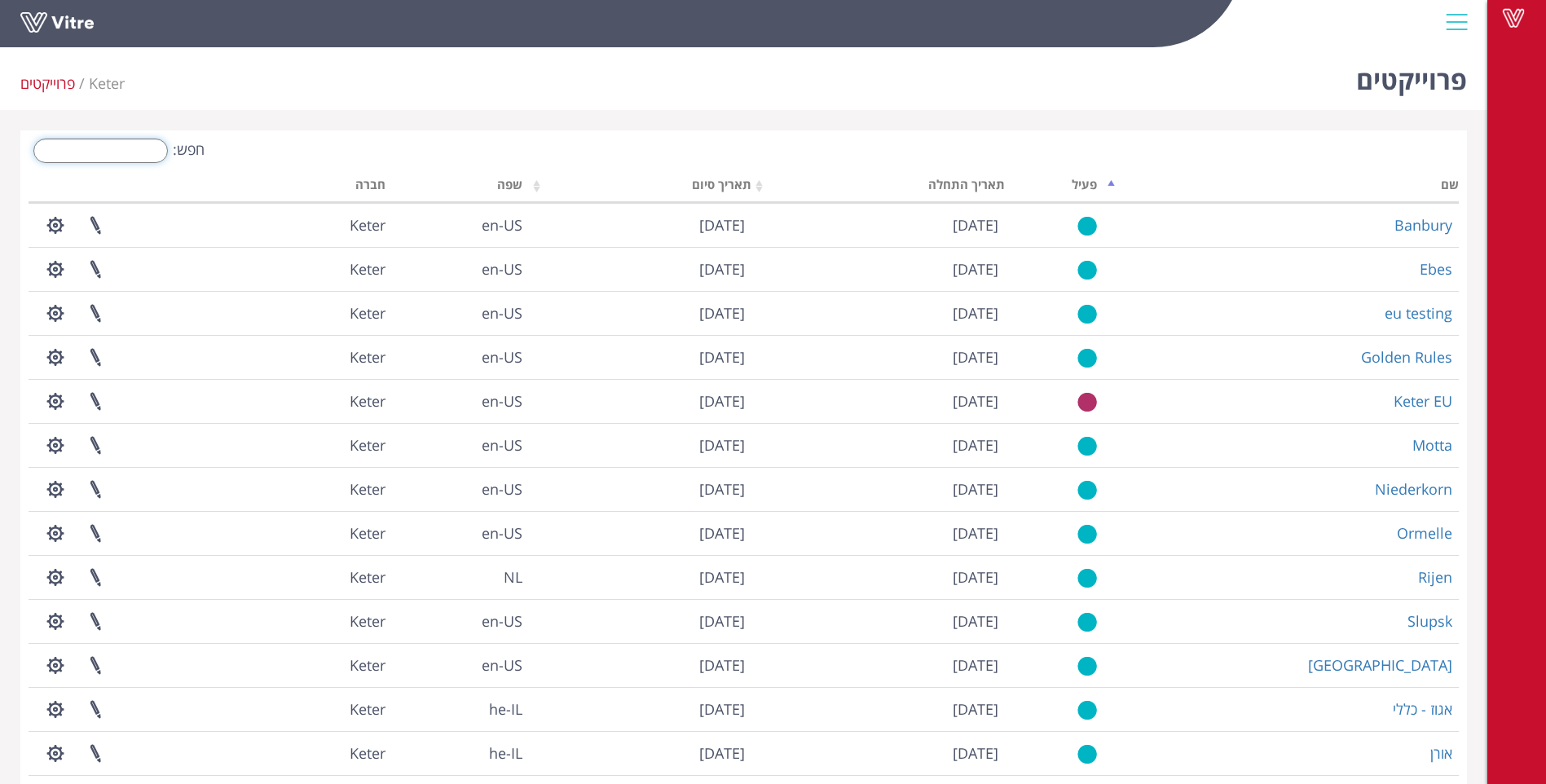
click at [150, 145] on input "חפש:" at bounding box center [100, 150] width 134 height 24
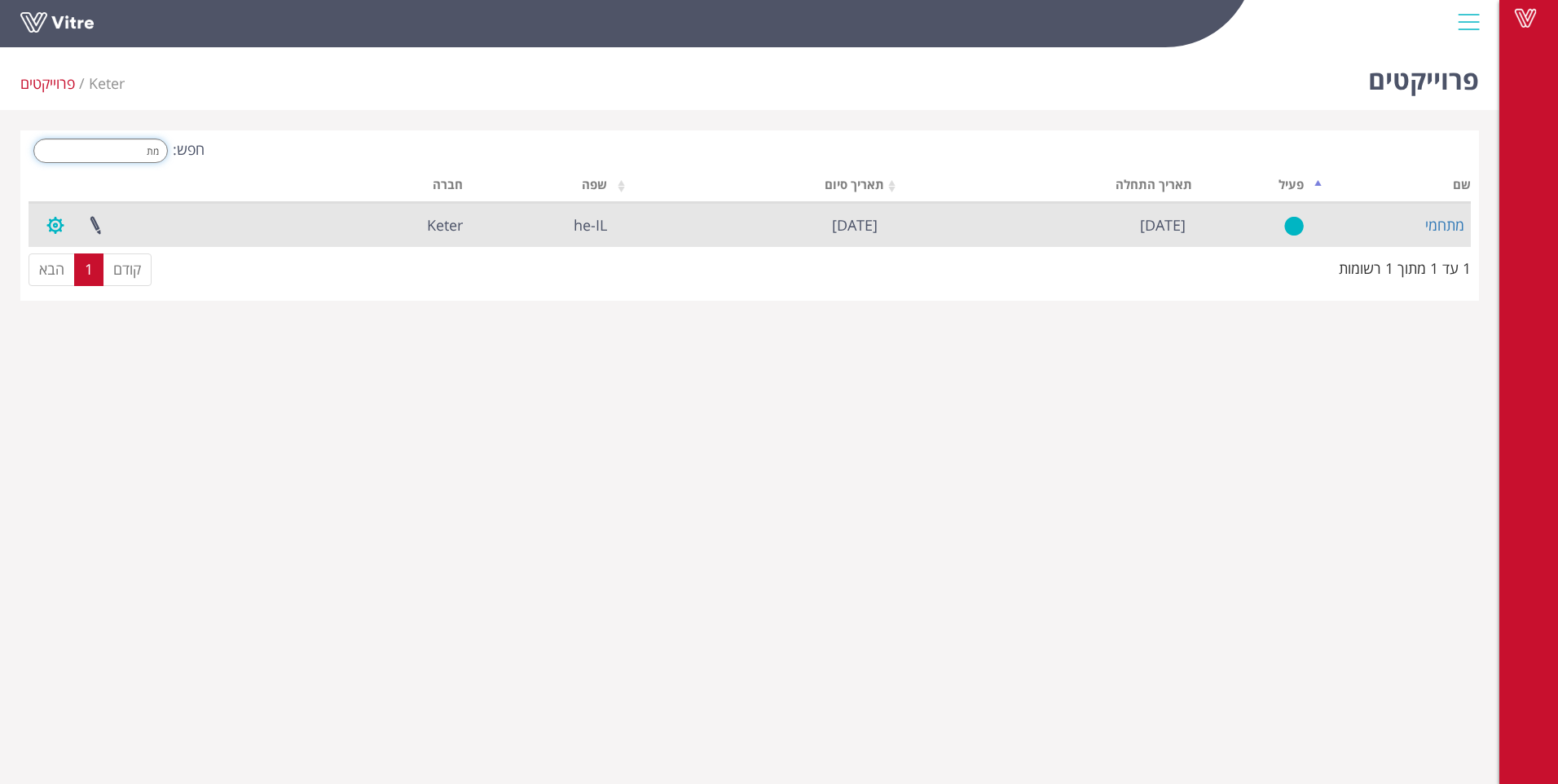
type input "מת"
click at [65, 231] on button "button" at bounding box center [56, 225] width 40 height 43
click at [107, 286] on link "ניהול הרשאות בפרוייקט" at bounding box center [105, 285] width 138 height 21
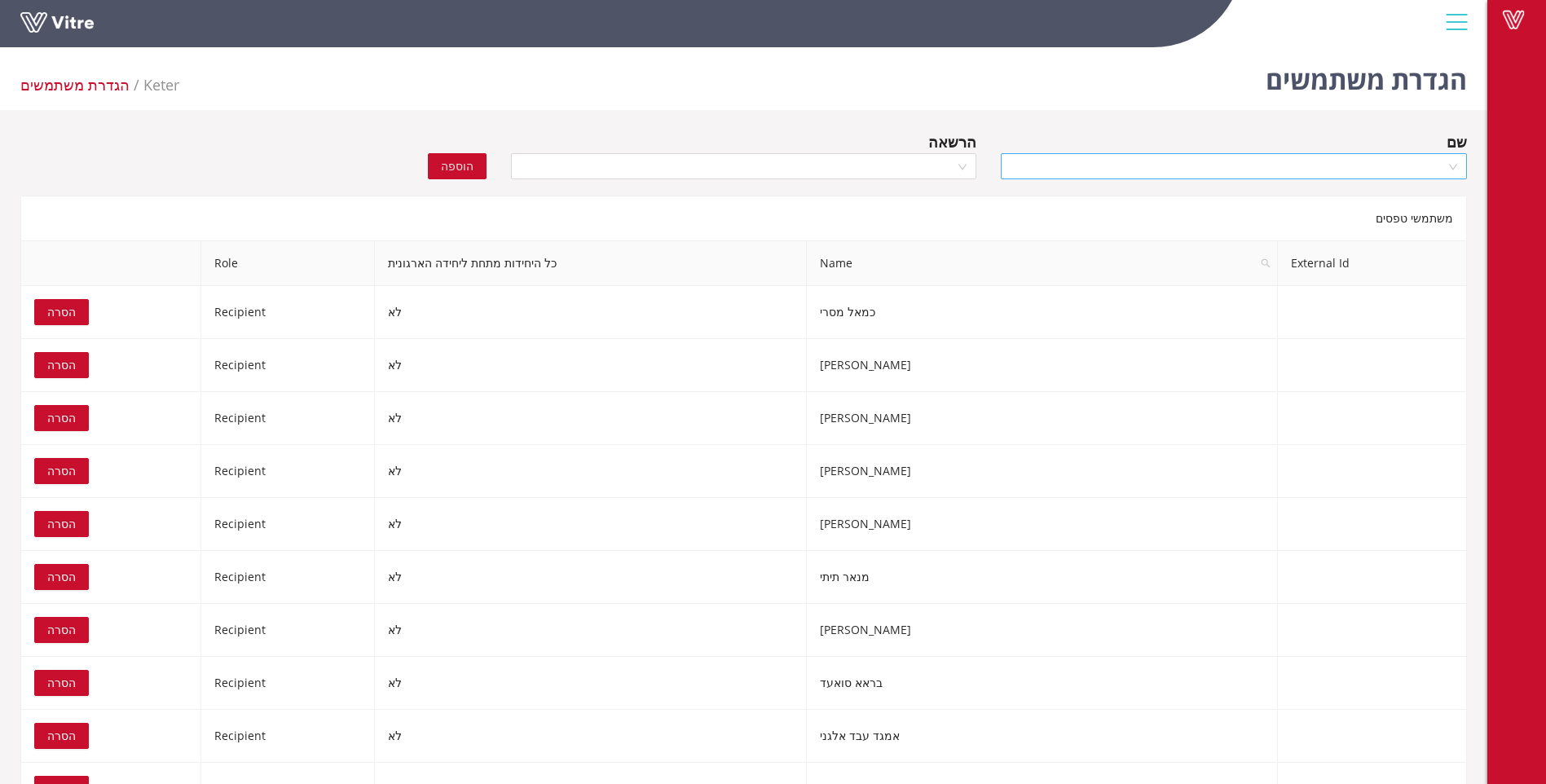
click at [1318, 167] on input "search" at bounding box center [1228, 166] width 435 height 24
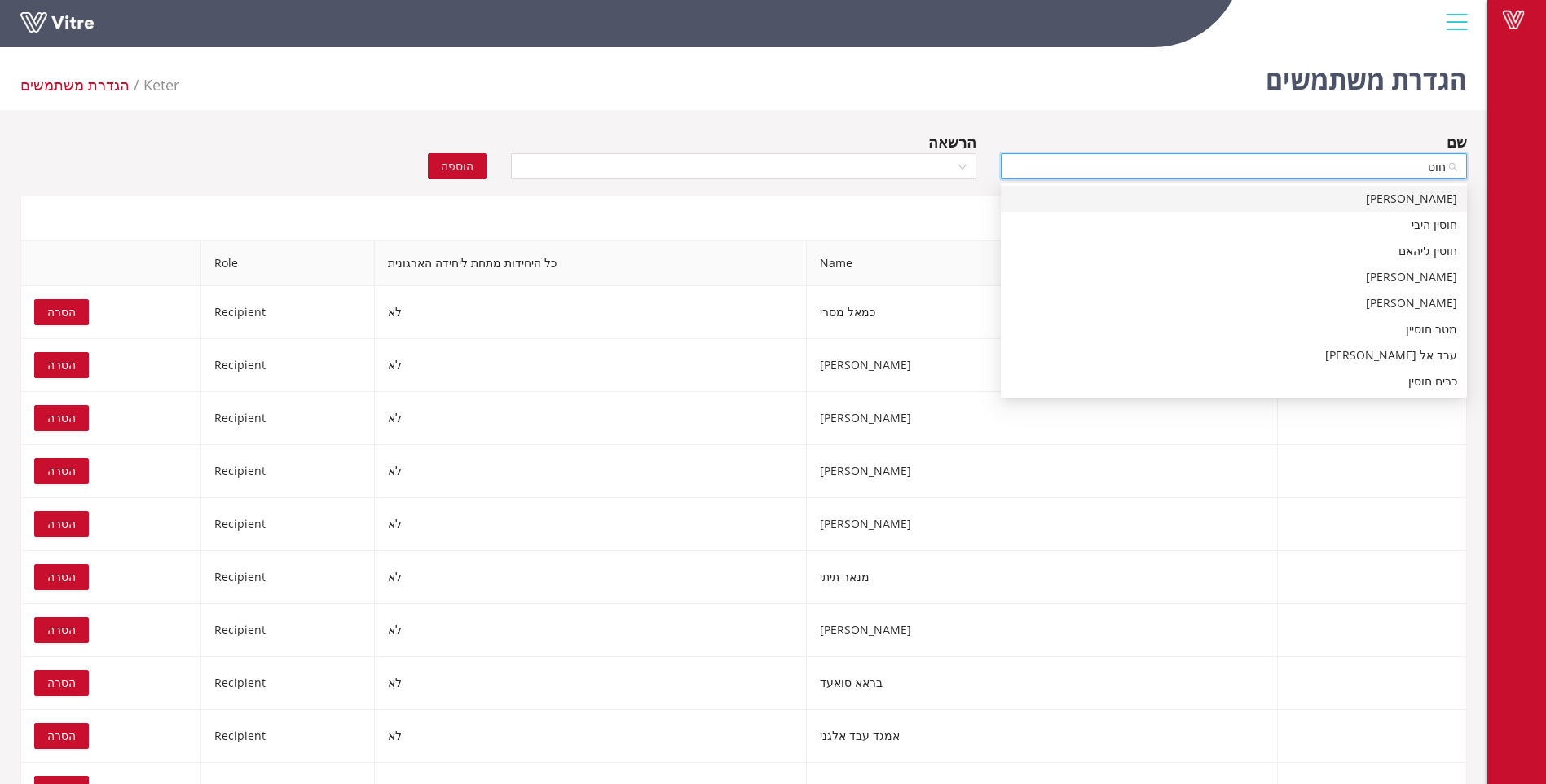
type input "חוסי"
click at [1413, 251] on div "חוסין ג'יהאם" at bounding box center [1234, 250] width 447 height 18
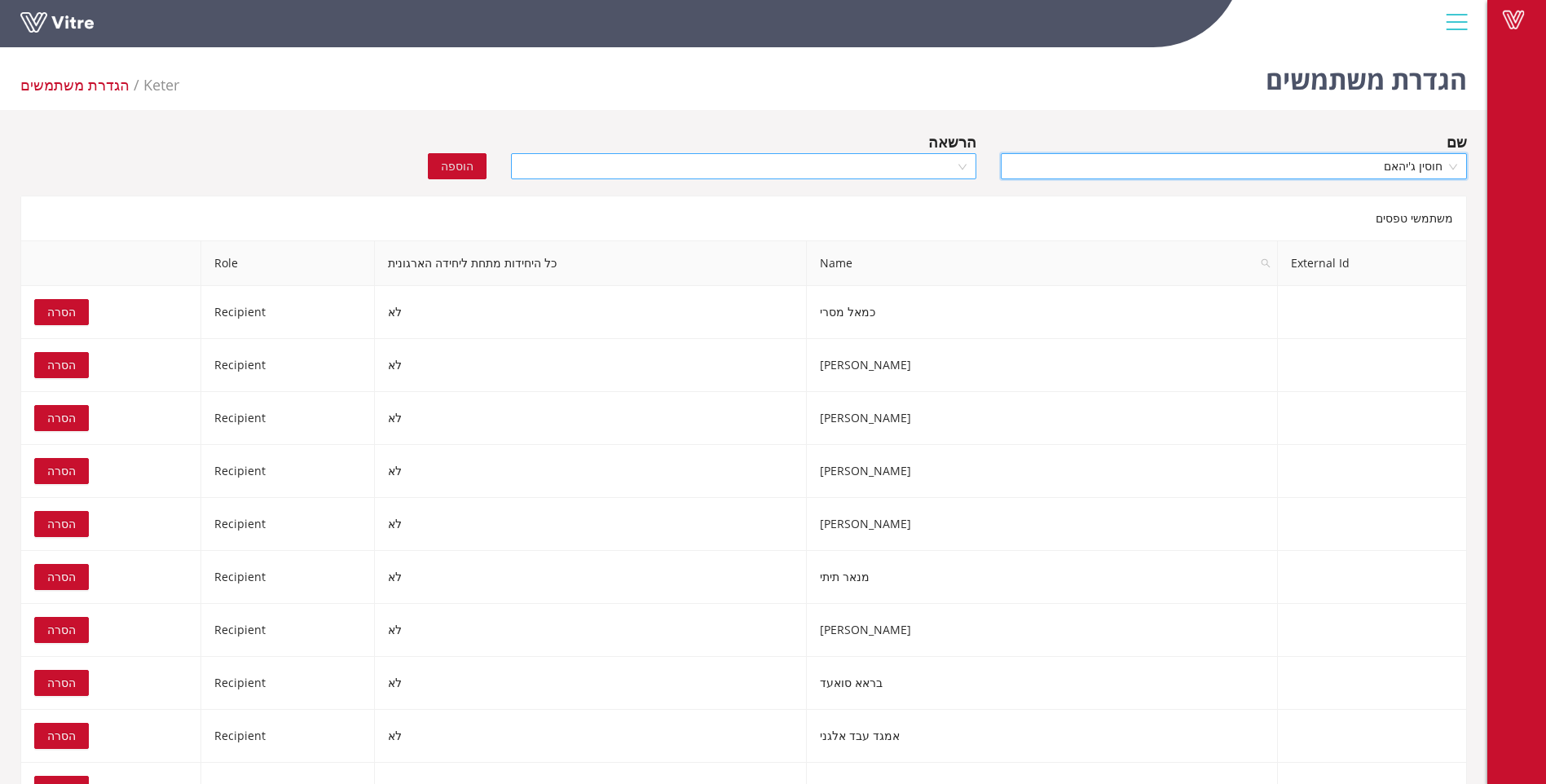
click at [962, 164] on div at bounding box center [744, 166] width 466 height 26
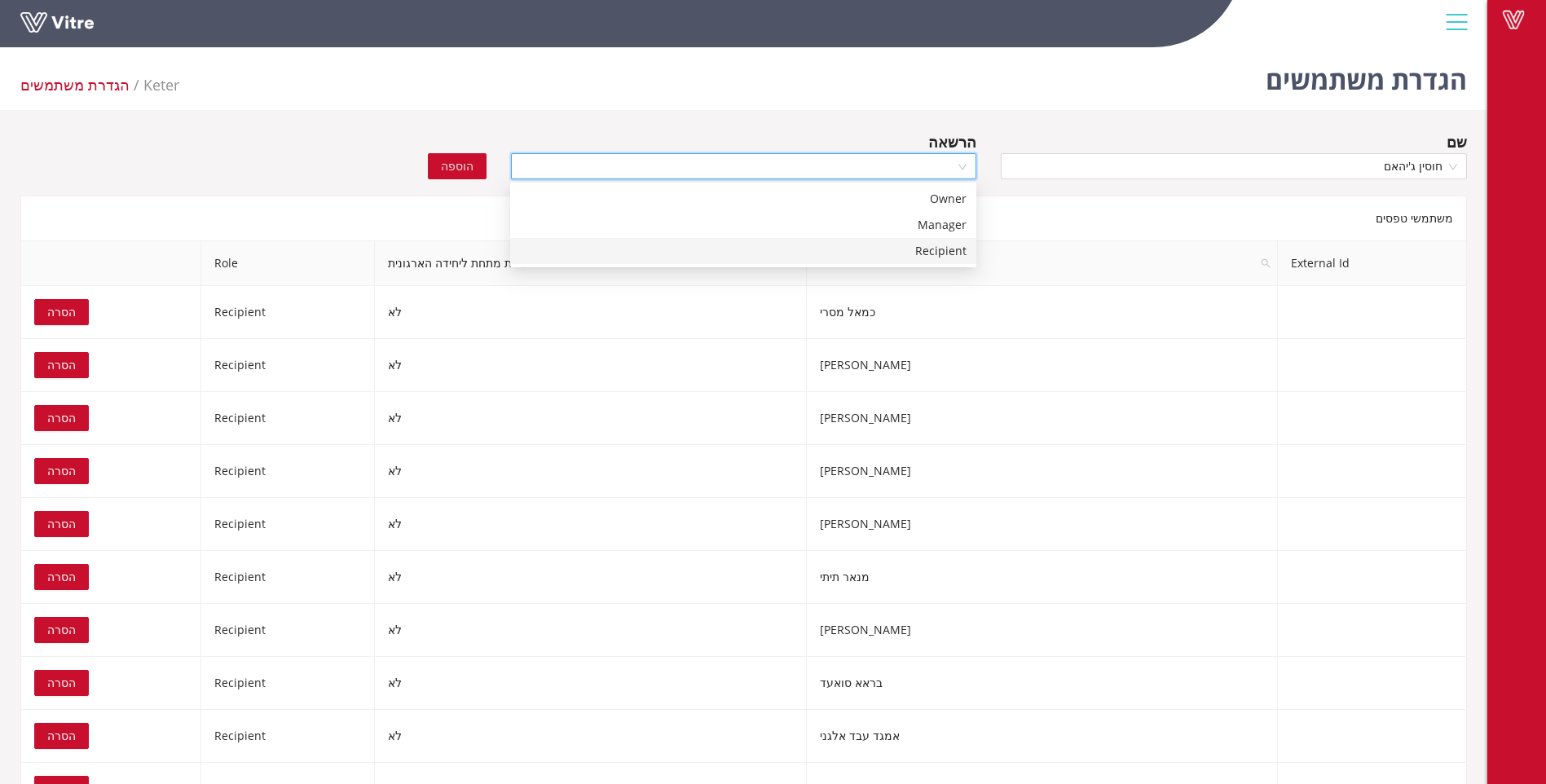
drag, startPoint x: 943, startPoint y: 256, endPoint x: 915, endPoint y: 251, distance: 28.4
click at [943, 255] on div "Recipient" at bounding box center [744, 250] width 447 height 18
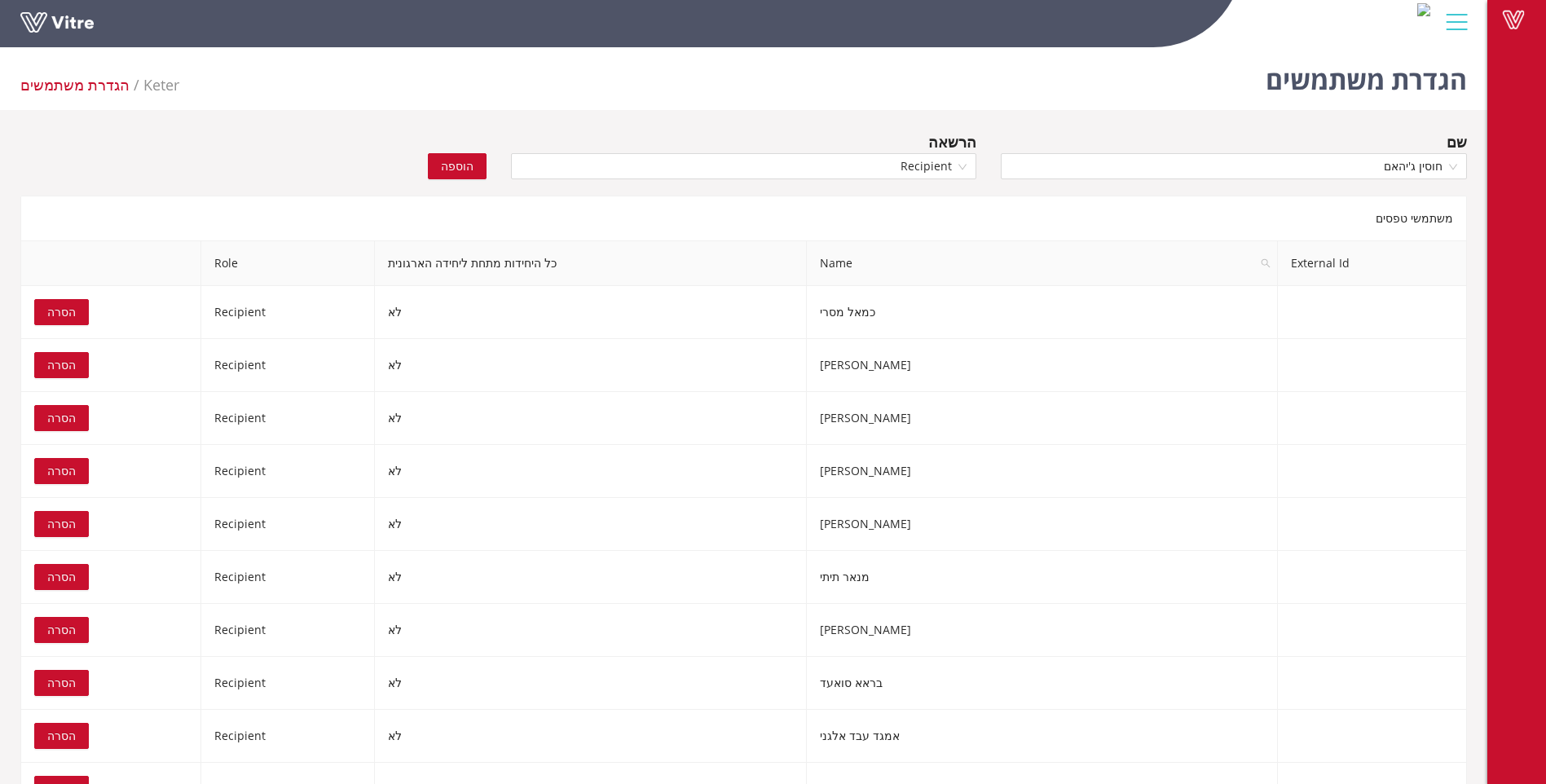
click at [462, 170] on span "הוספה" at bounding box center [457, 166] width 33 height 18
